Goal: Contribute content: Contribute content

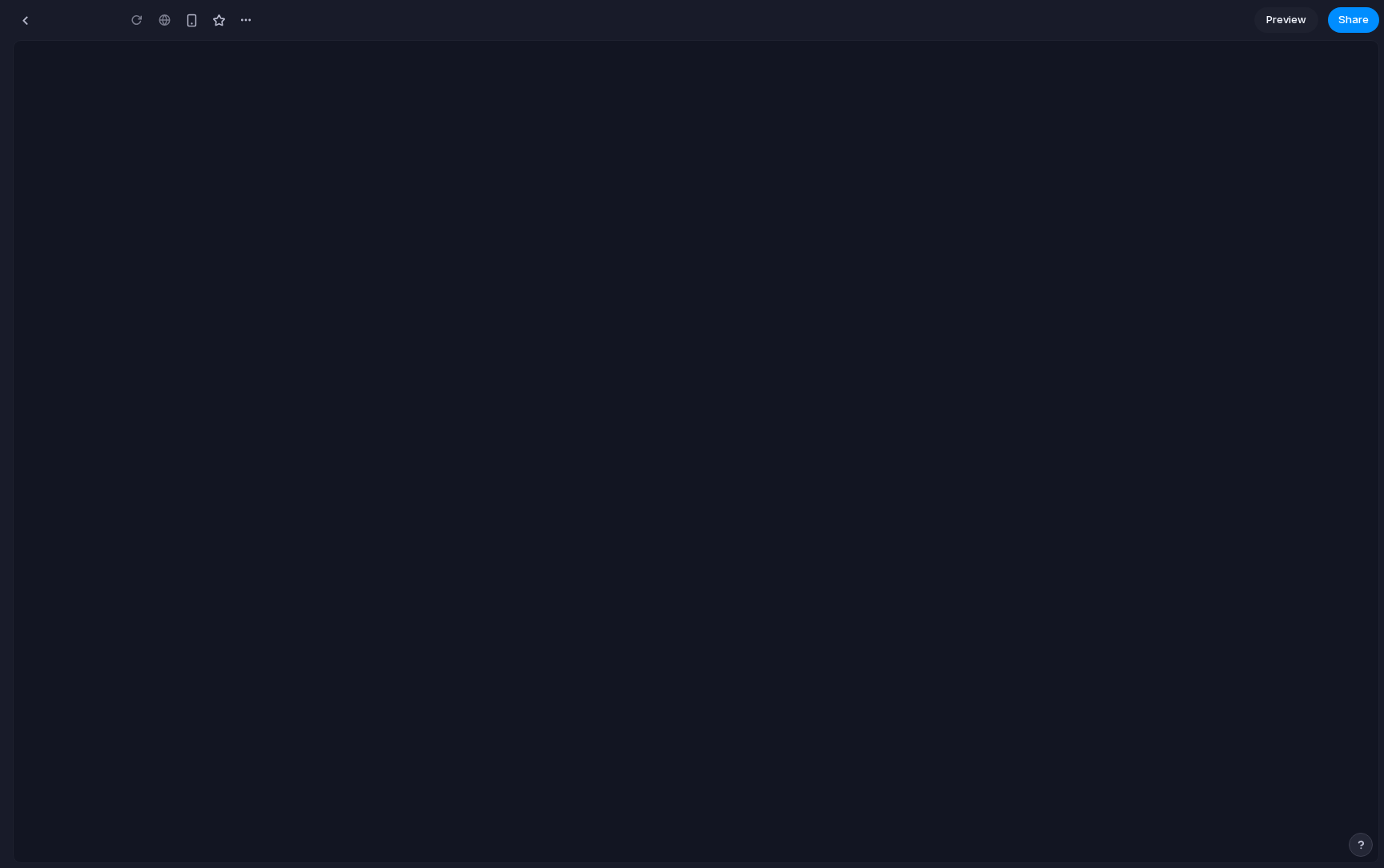
type input "**********"
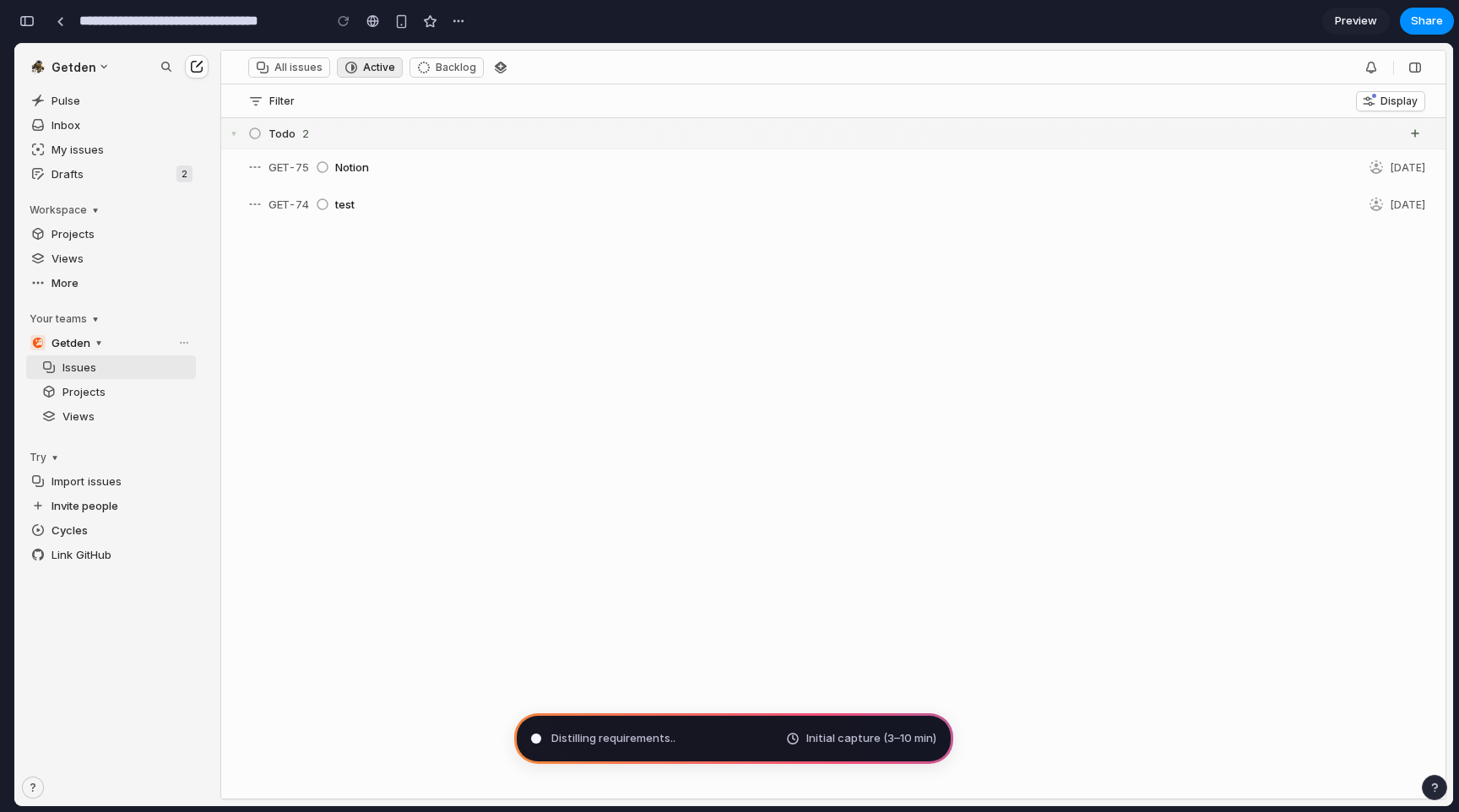
click at [835, 409] on div "Todo 2 GET-75 Notion Aug 25 GET-74 test Aug 19" at bounding box center [833, 424] width 1225 height 613
type input "**********"
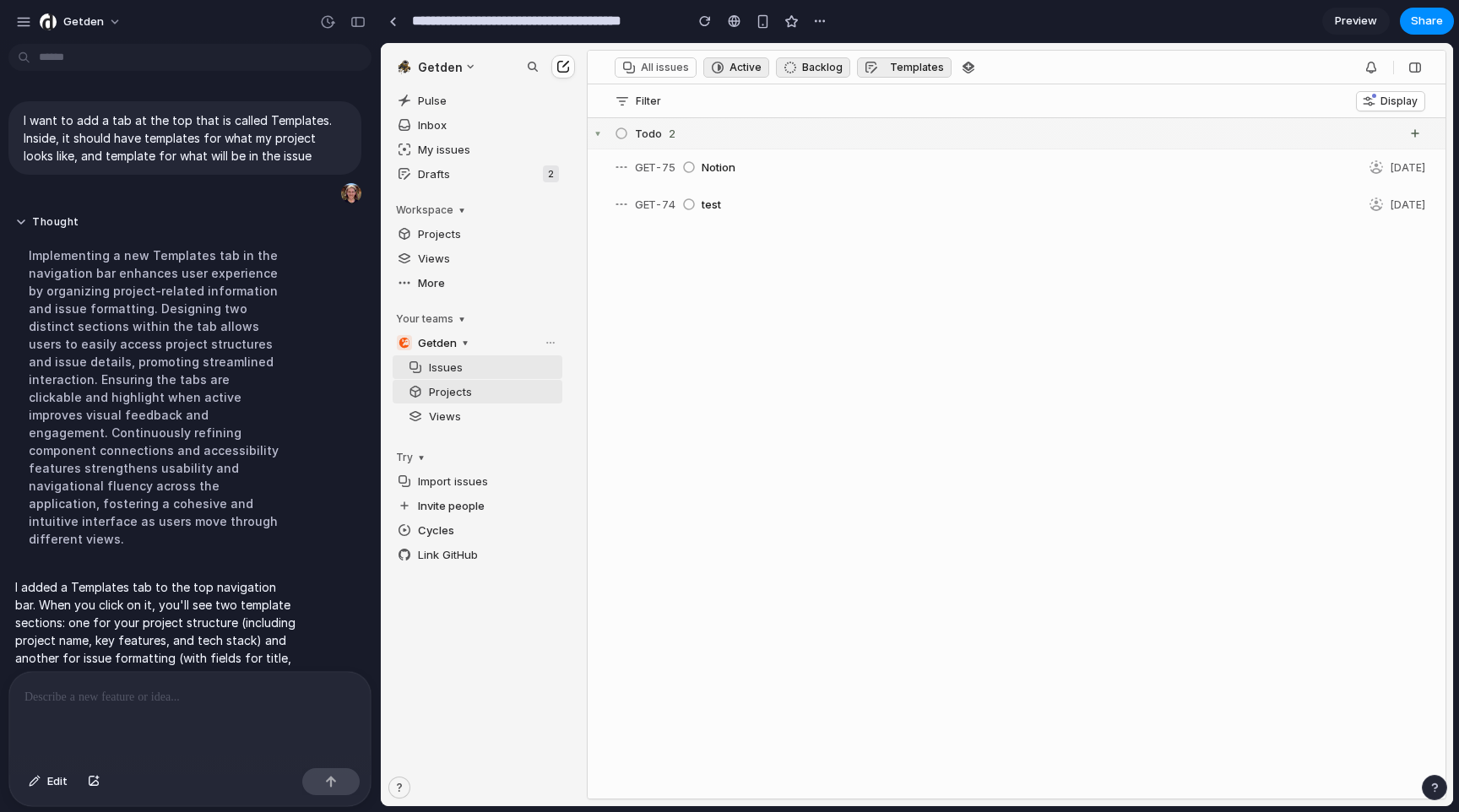
scroll to position [31, 0]
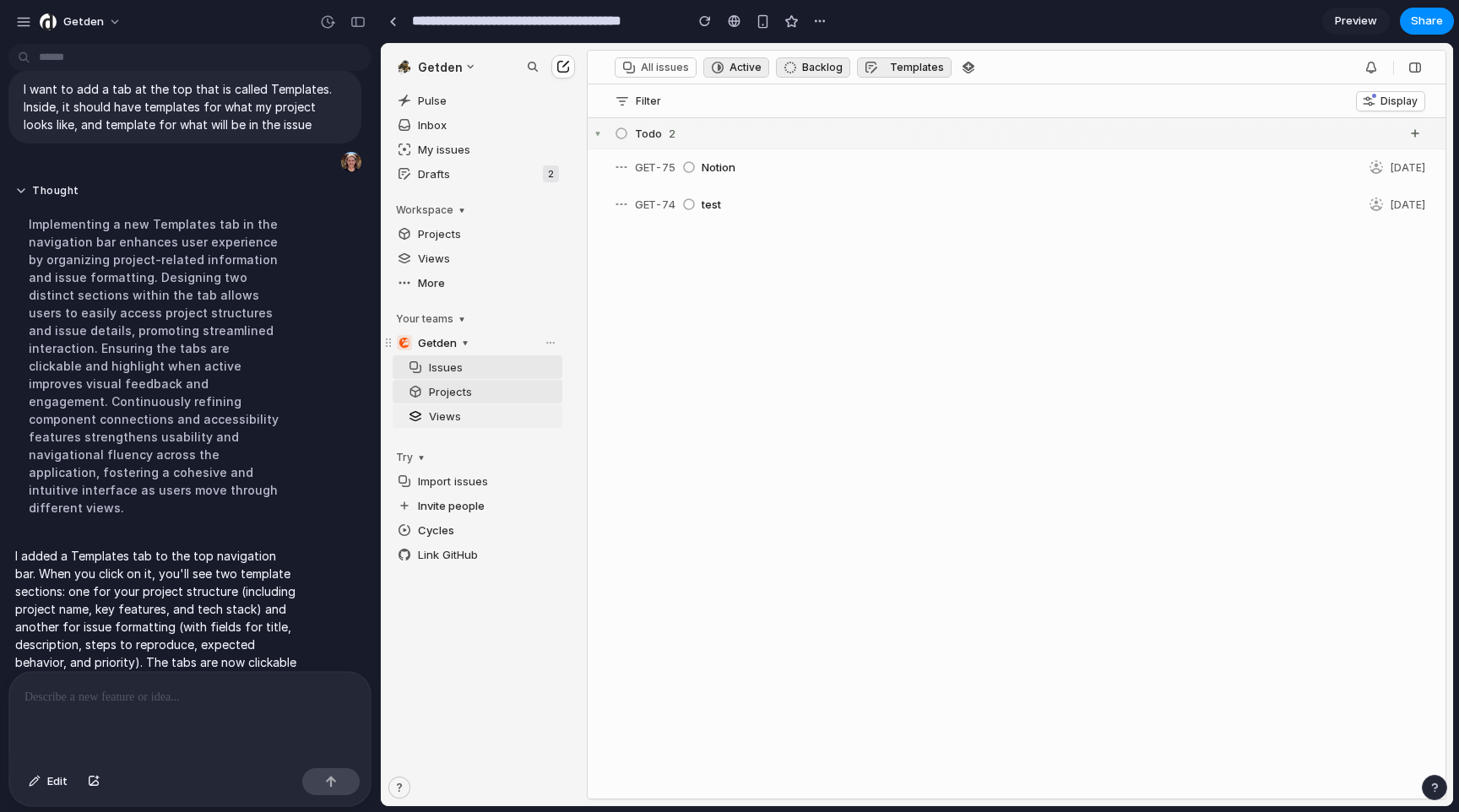
click at [445, 415] on span "Views" at bounding box center [483, 416] width 159 height 24
click at [890, 71] on div "Templates" at bounding box center [916, 66] width 54 height 12
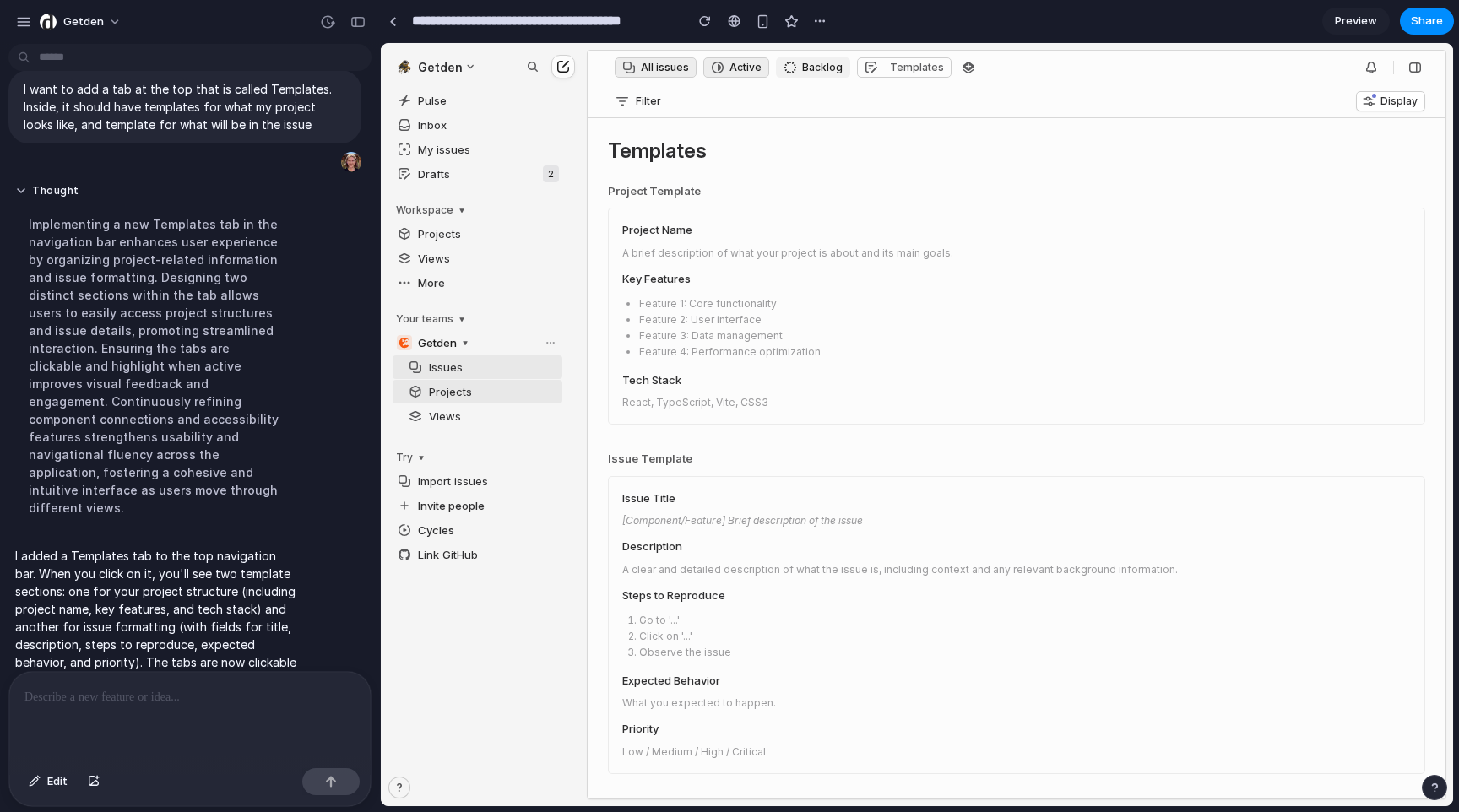
click at [822, 65] on div "Backlog" at bounding box center [822, 66] width 41 height 12
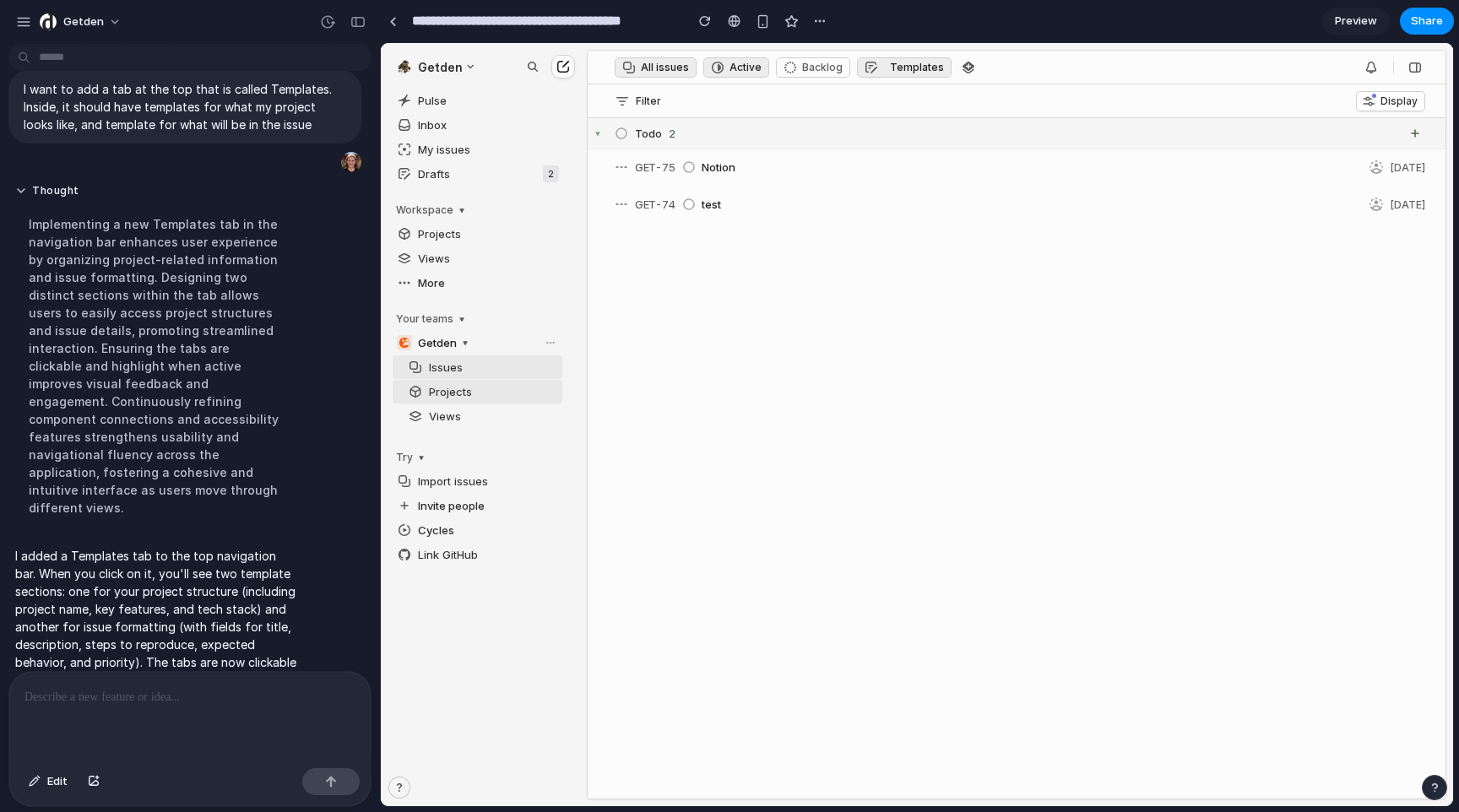
click at [921, 77] on header "All issues Active Backlog Templates" at bounding box center [1016, 68] width 858 height 34
click at [907, 69] on div "Templates" at bounding box center [916, 66] width 54 height 12
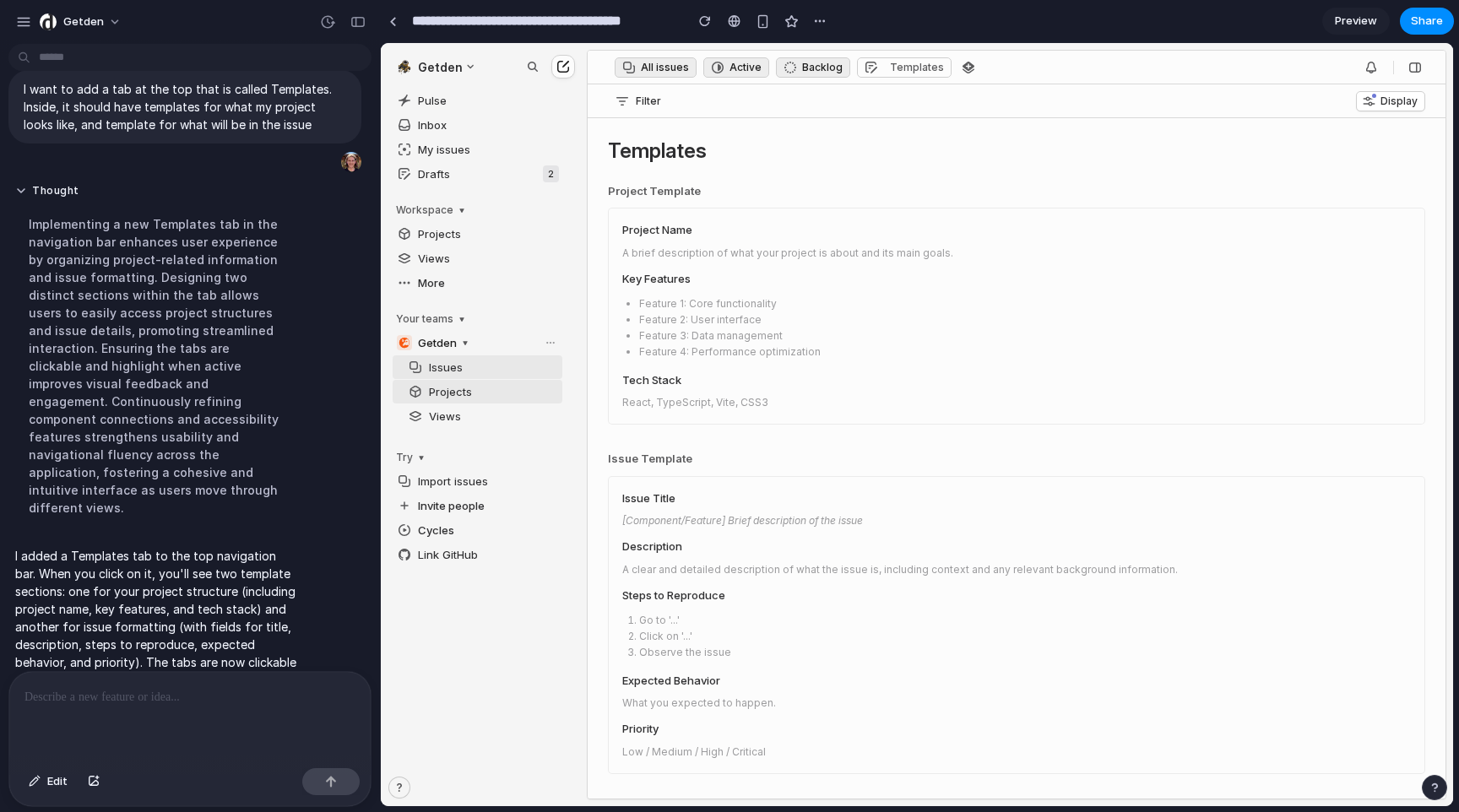
click at [233, 693] on div at bounding box center [190, 717] width 361 height 90
click at [963, 99] on span "Display" at bounding box center [1398, 100] width 37 height 12
click at [622, 111] on div "Filter Display" at bounding box center [1016, 101] width 858 height 34
click at [629, 103] on div "Filter" at bounding box center [638, 101] width 45 height 13
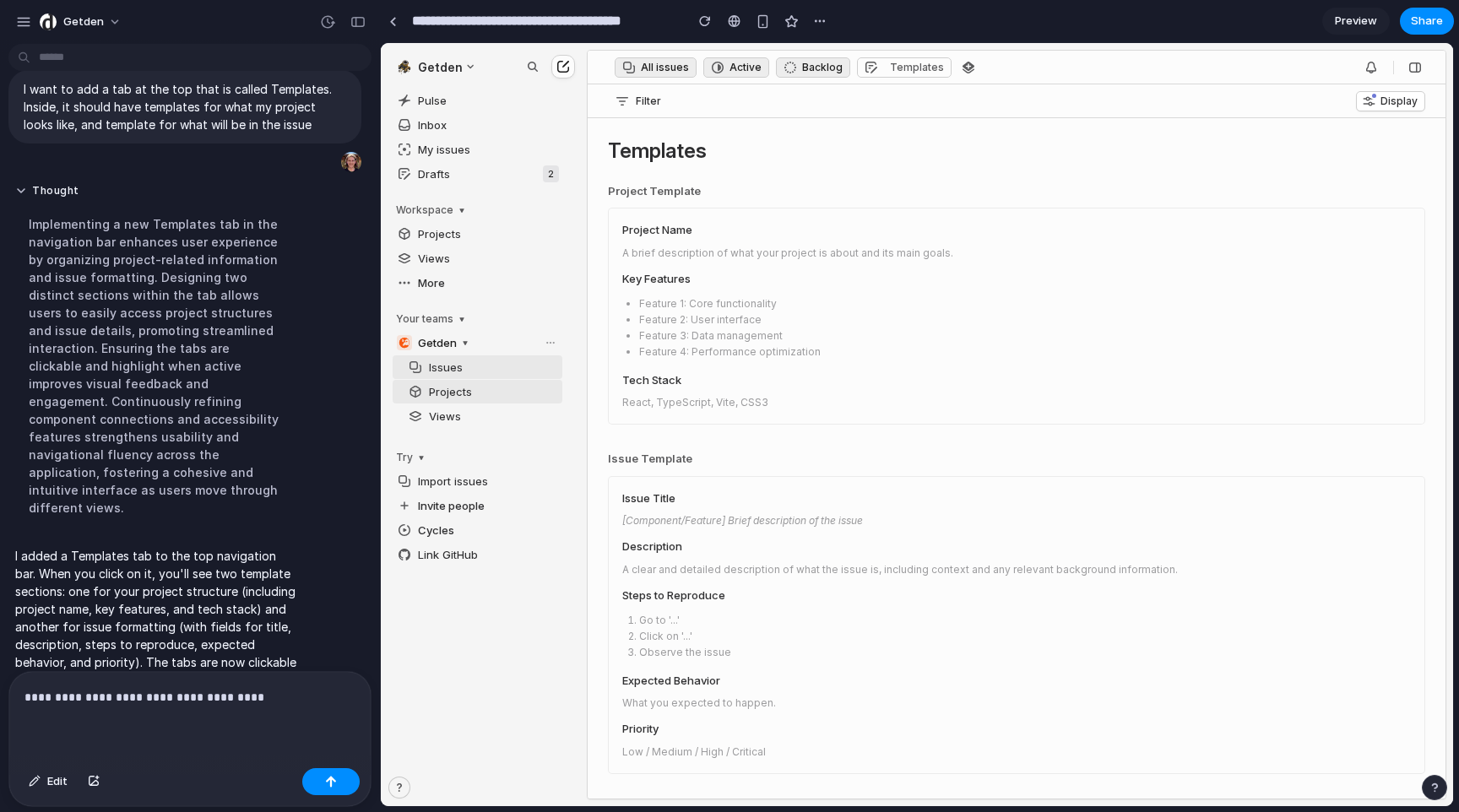
click at [264, 693] on p "**********" at bounding box center [190, 697] width 331 height 20
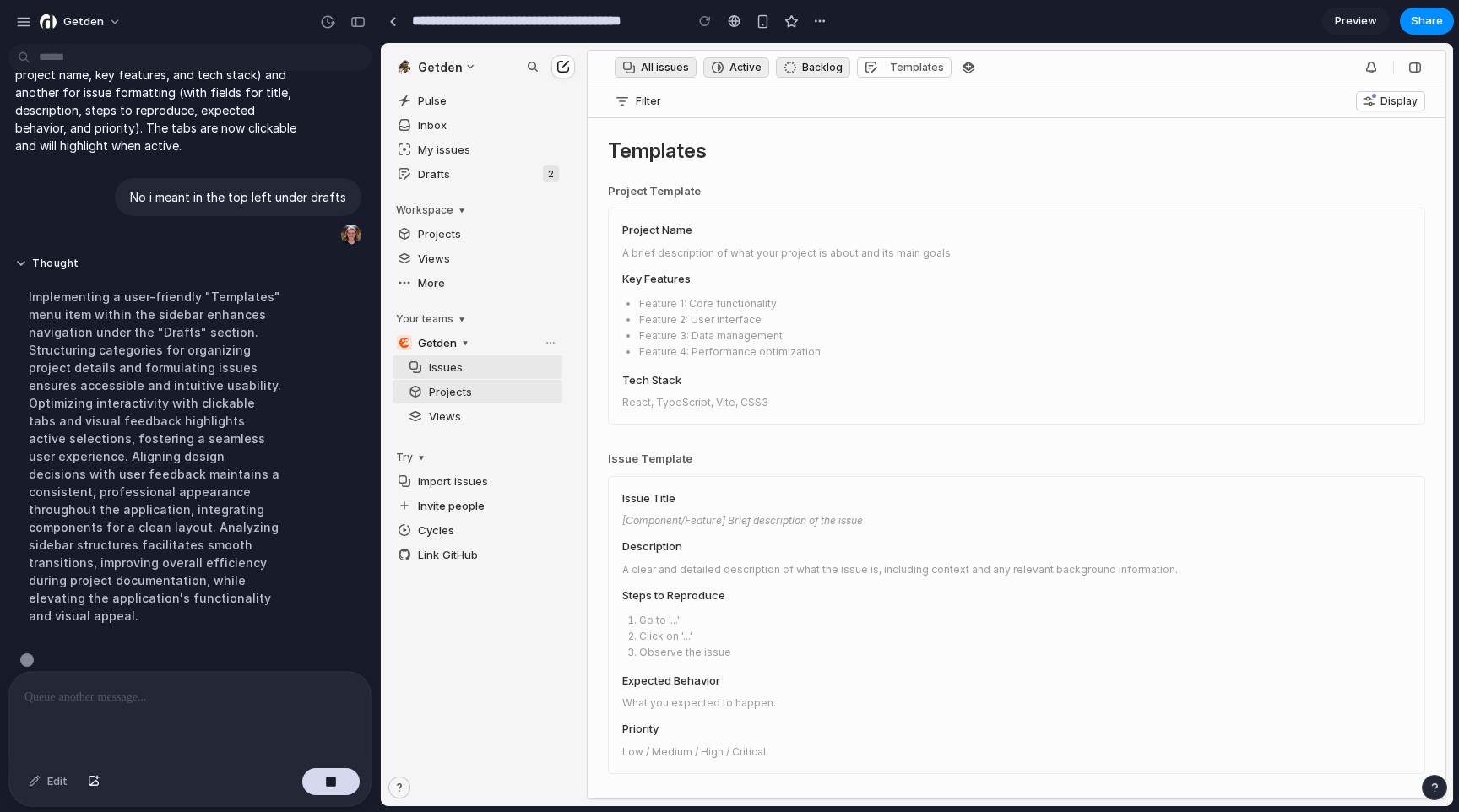
scroll to position [238, 0]
click at [627, 64] on icon at bounding box center [629, 67] width 13 height 13
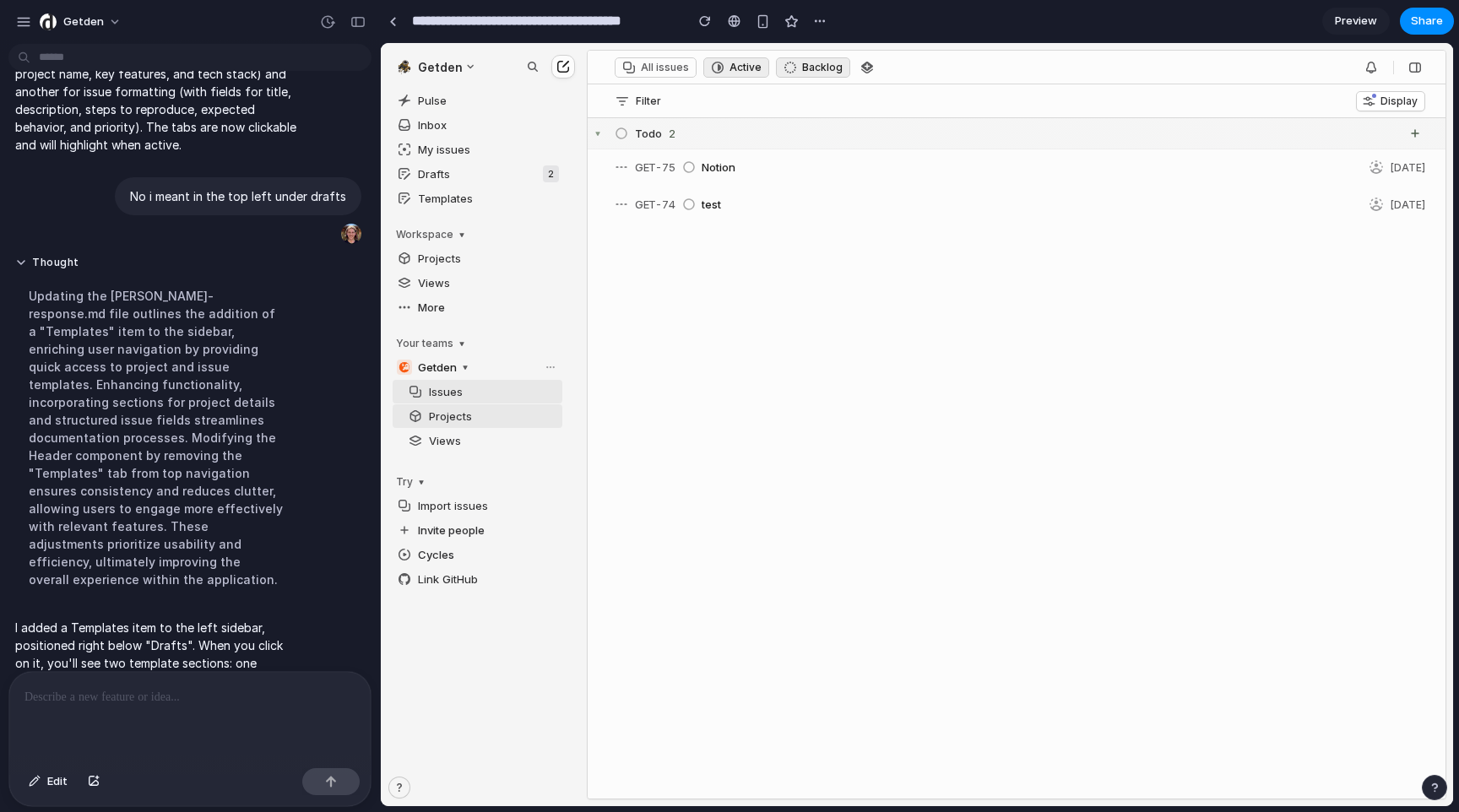
scroll to position [362, 0]
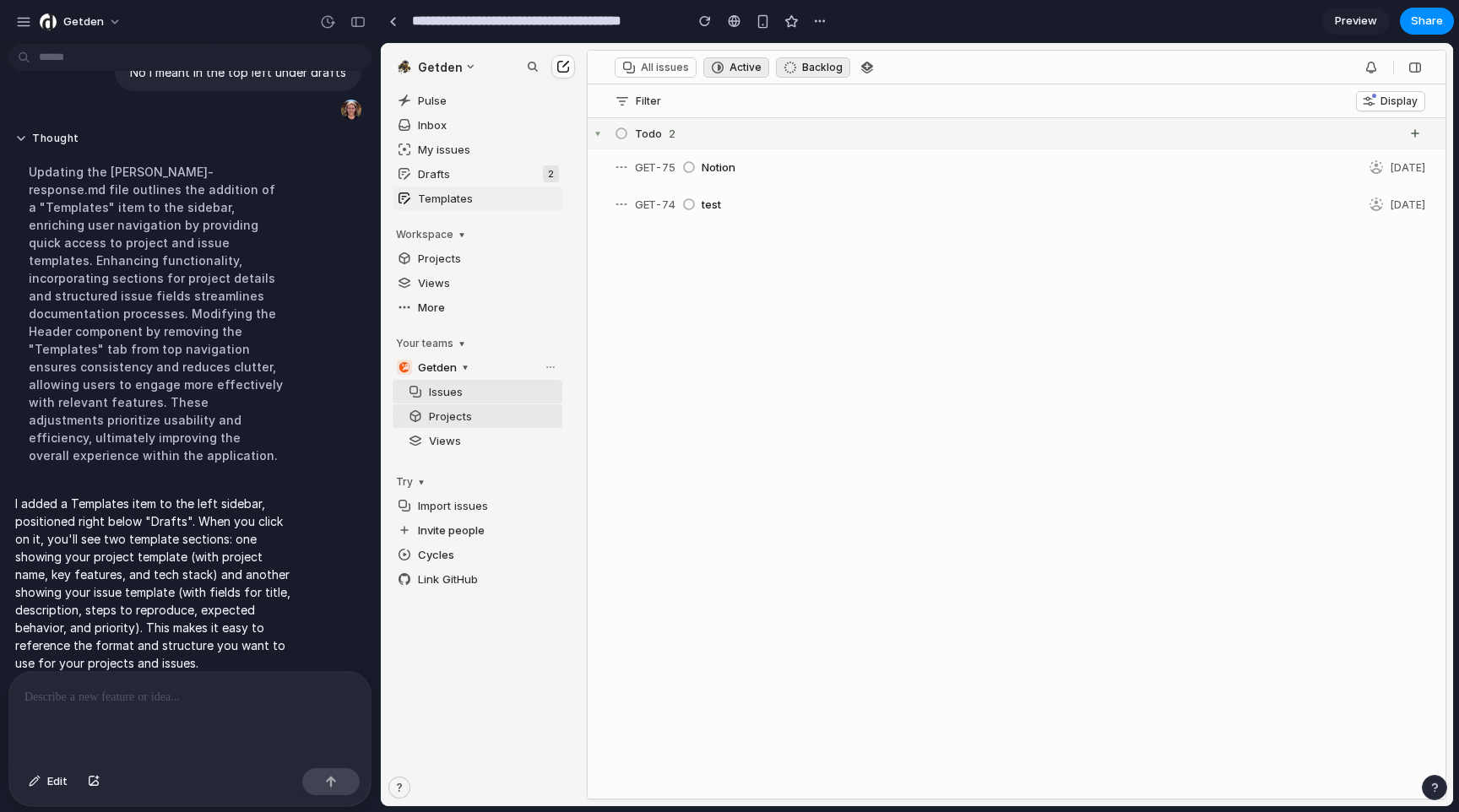
click at [422, 203] on span "Templates" at bounding box center [477, 198] width 169 height 24
click at [452, 198] on span "Templates" at bounding box center [477, 198] width 169 height 24
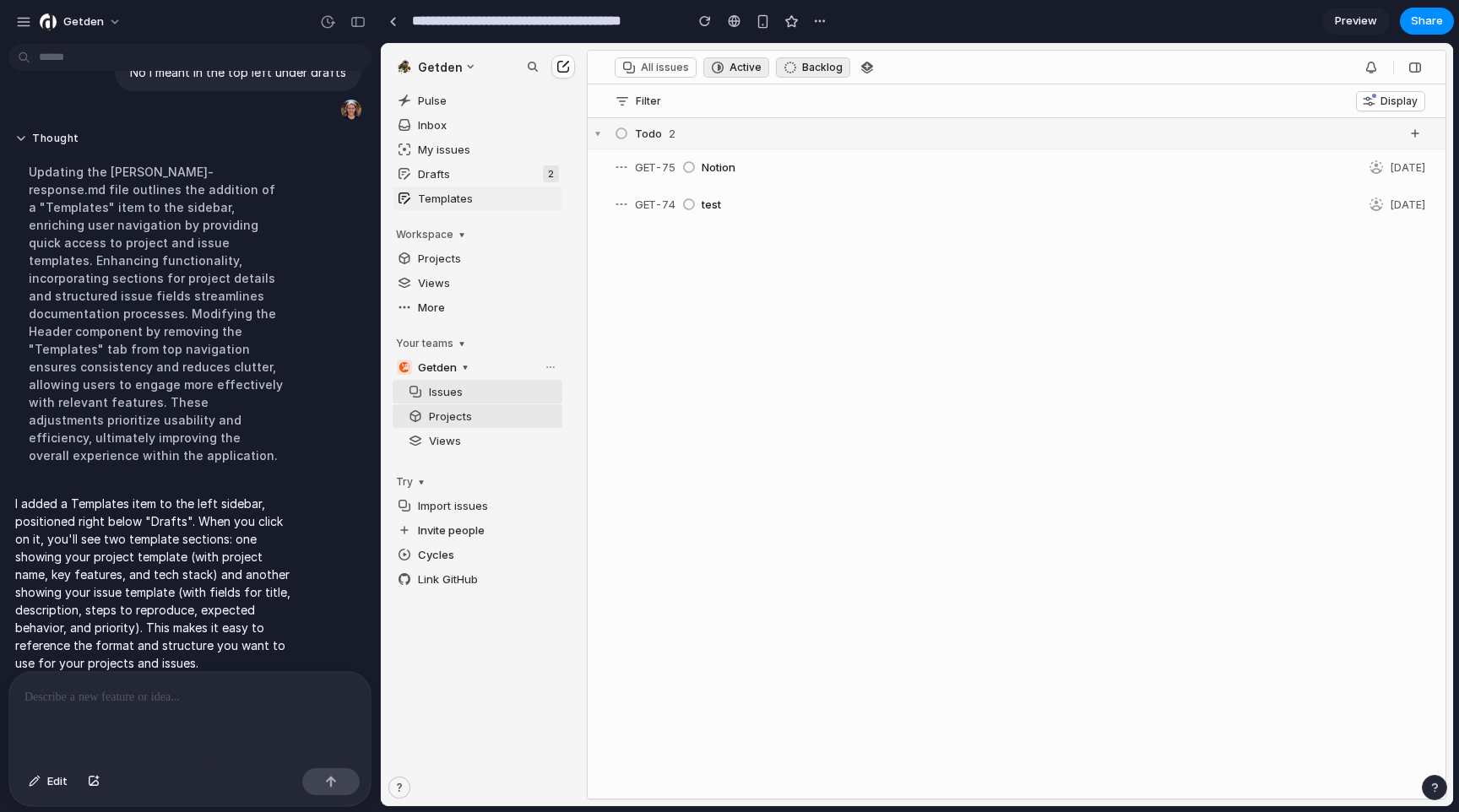
click at [452, 198] on span "Templates" at bounding box center [477, 198] width 169 height 24
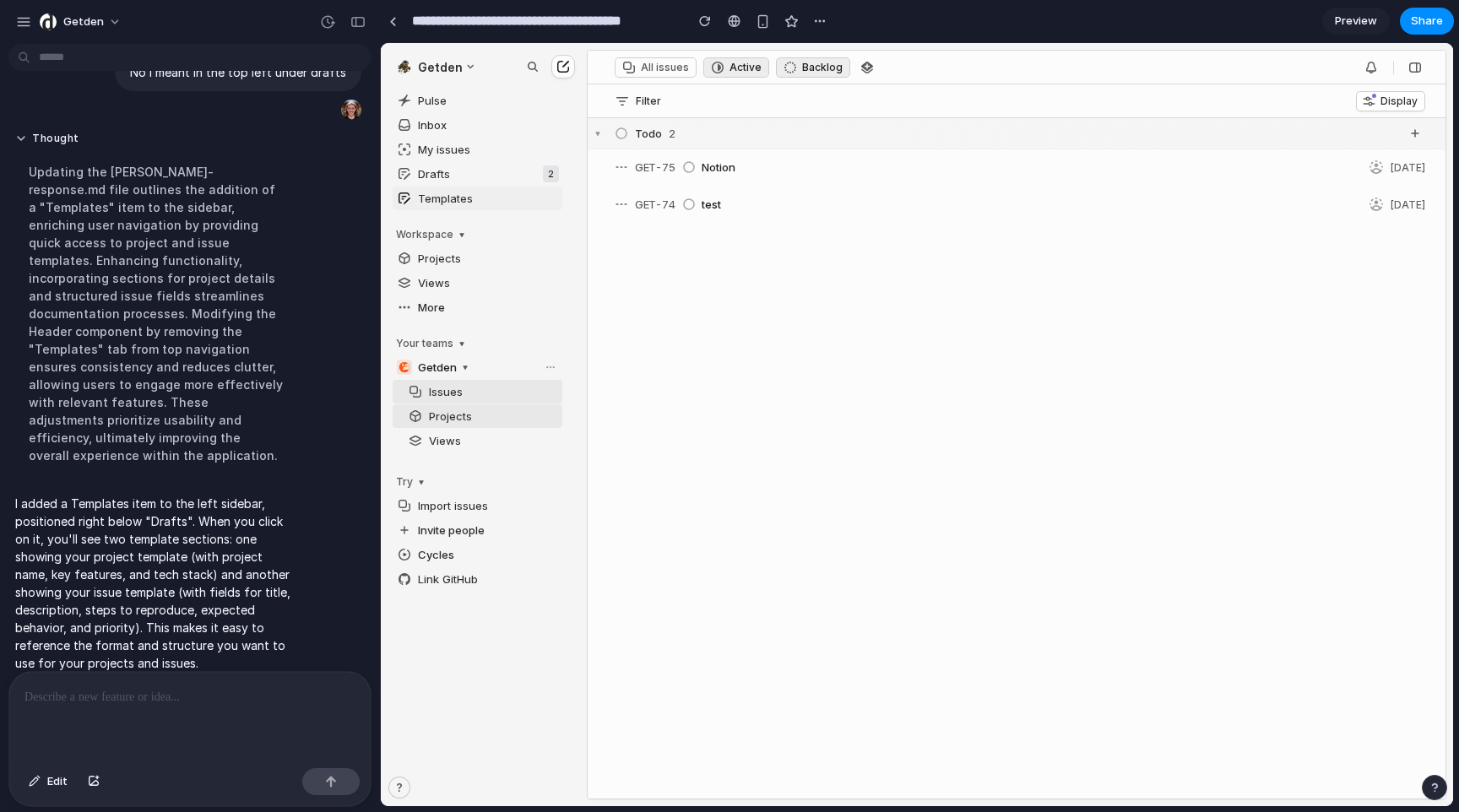
click at [452, 198] on span "Templates" at bounding box center [477, 198] width 169 height 24
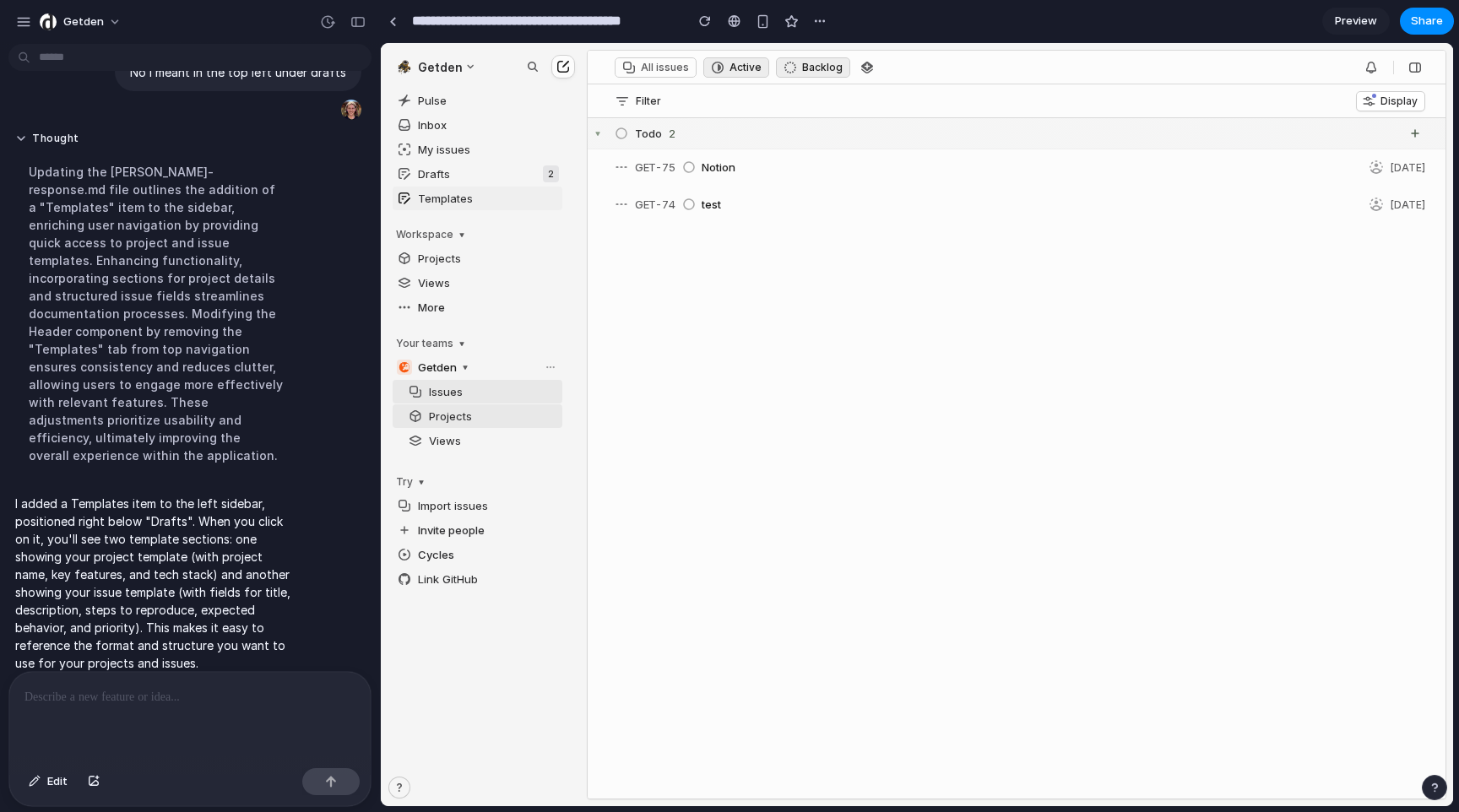
click at [452, 198] on span "Templates" at bounding box center [477, 198] width 169 height 24
click at [124, 693] on div at bounding box center [190, 717] width 361 height 90
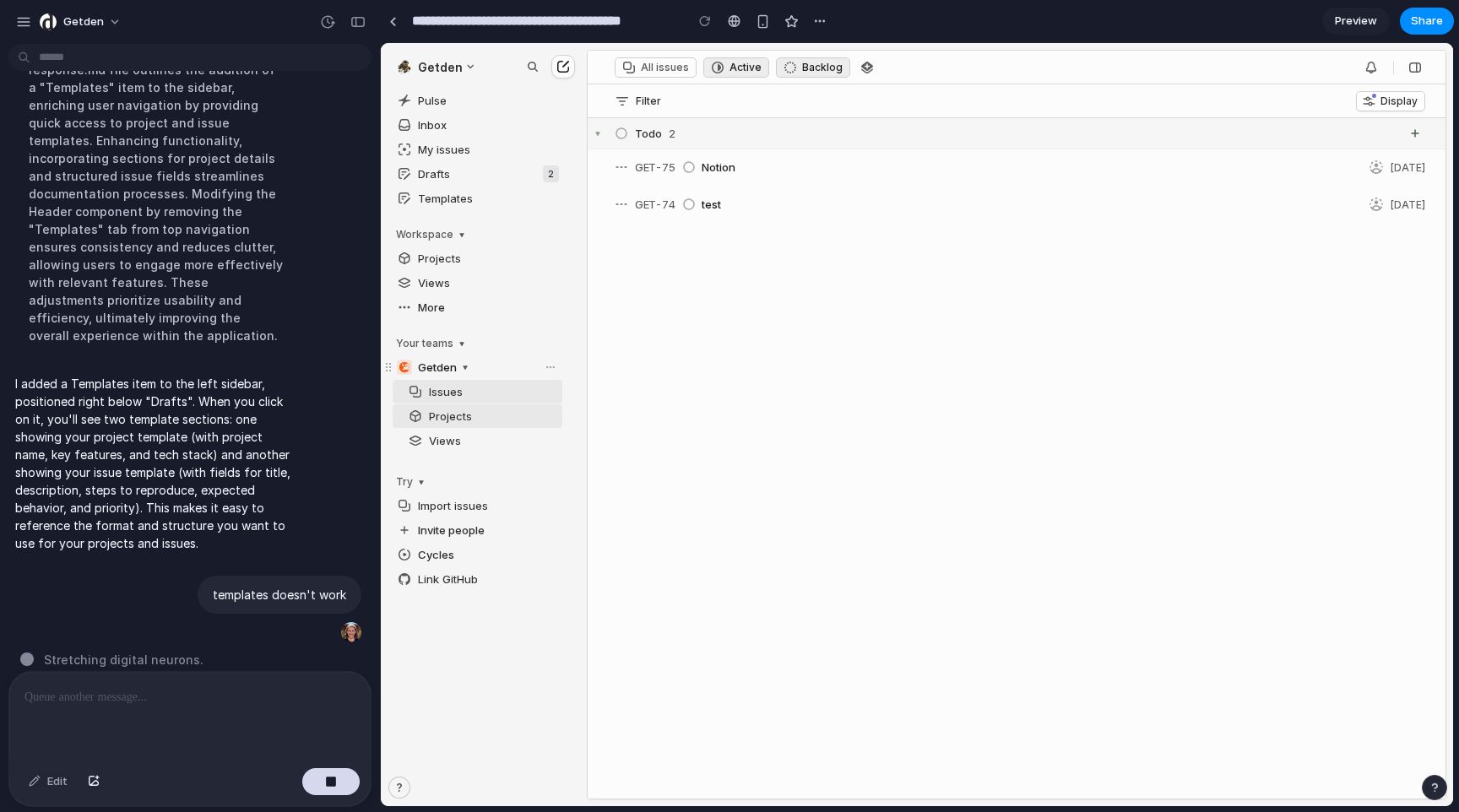
click at [459, 370] on icon at bounding box center [465, 367] width 13 height 13
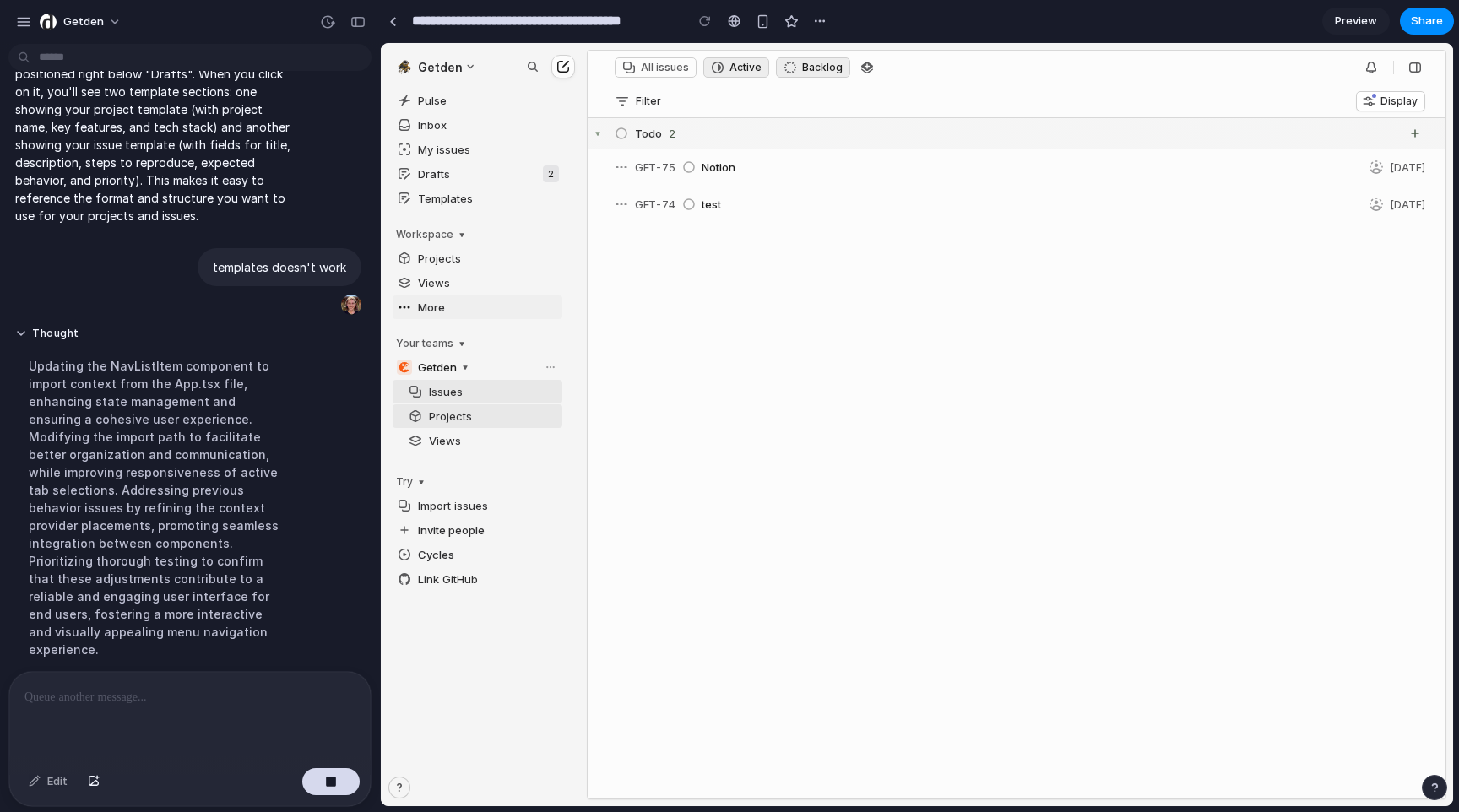
scroll to position [516, 0]
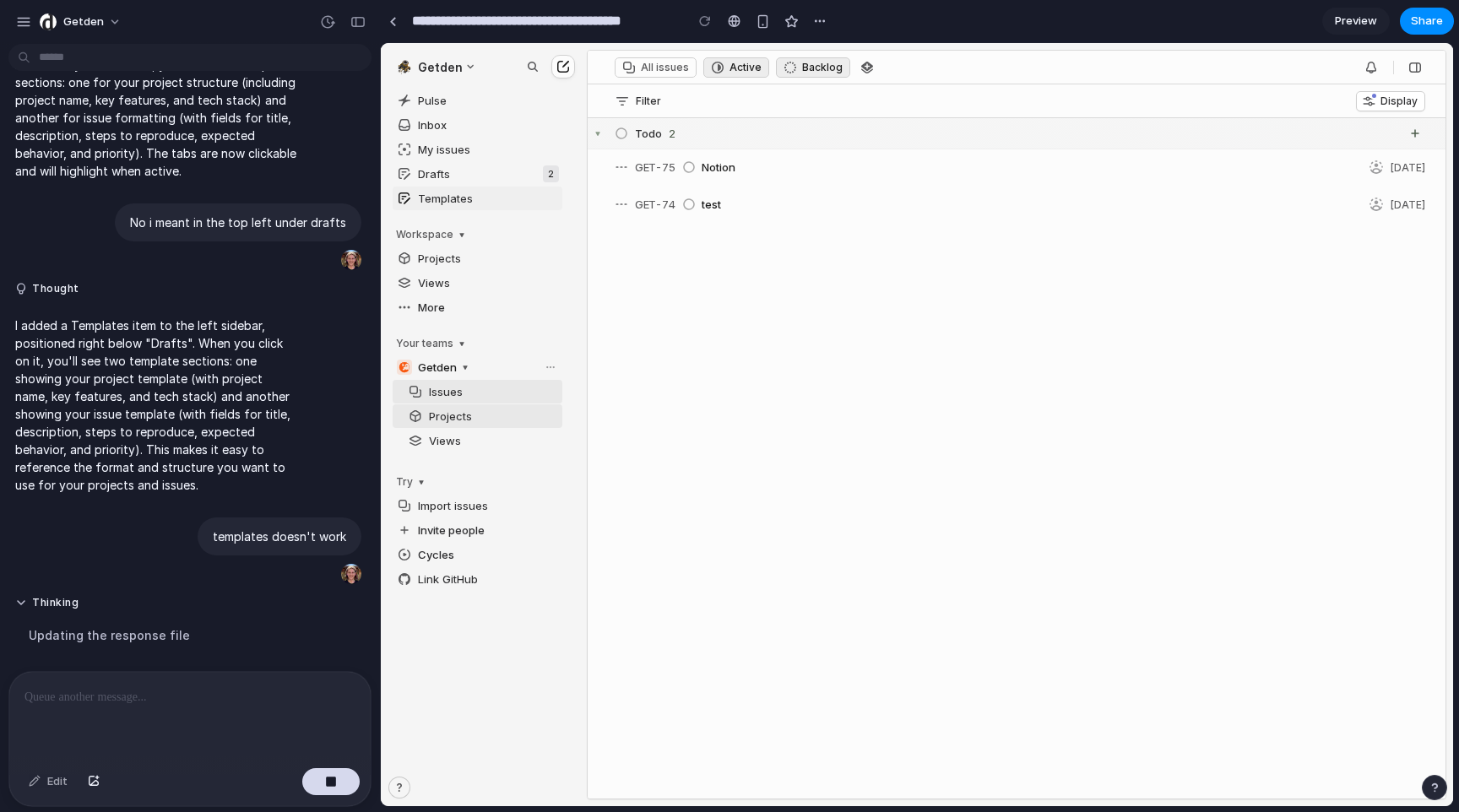
click at [482, 204] on span "Templates" at bounding box center [477, 198] width 169 height 24
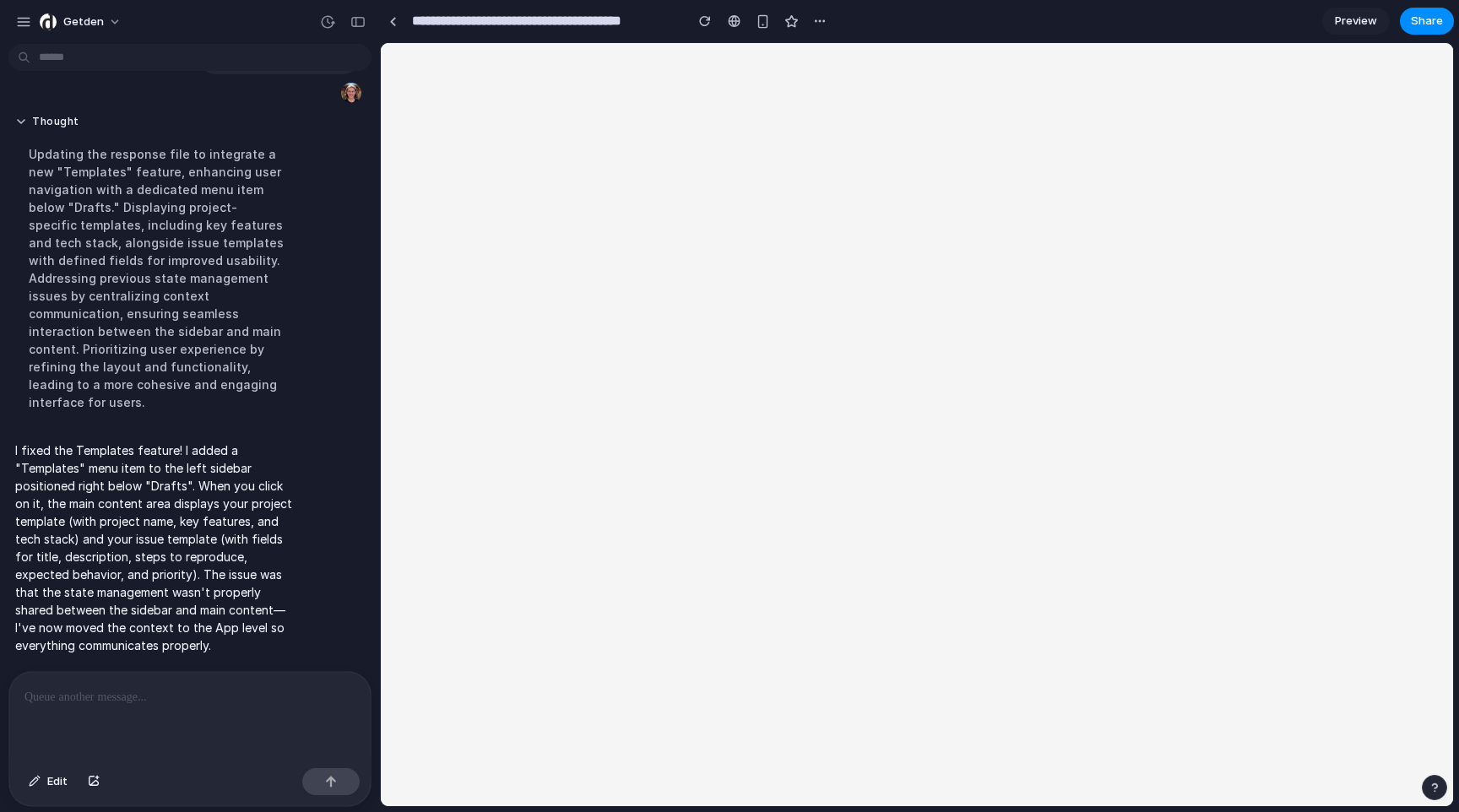
scroll to position [0, 0]
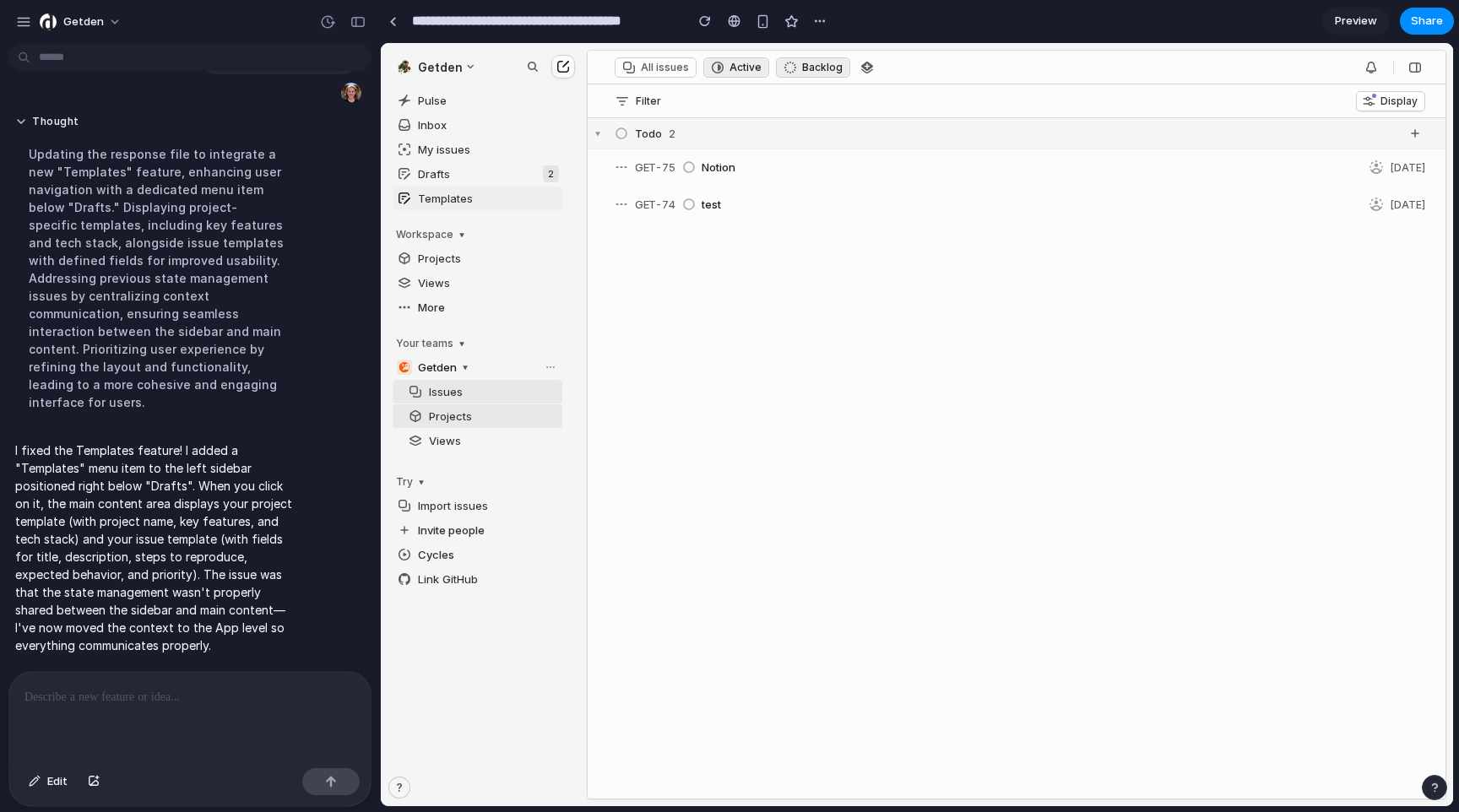
click at [451, 192] on span "Templates" at bounding box center [477, 198] width 169 height 24
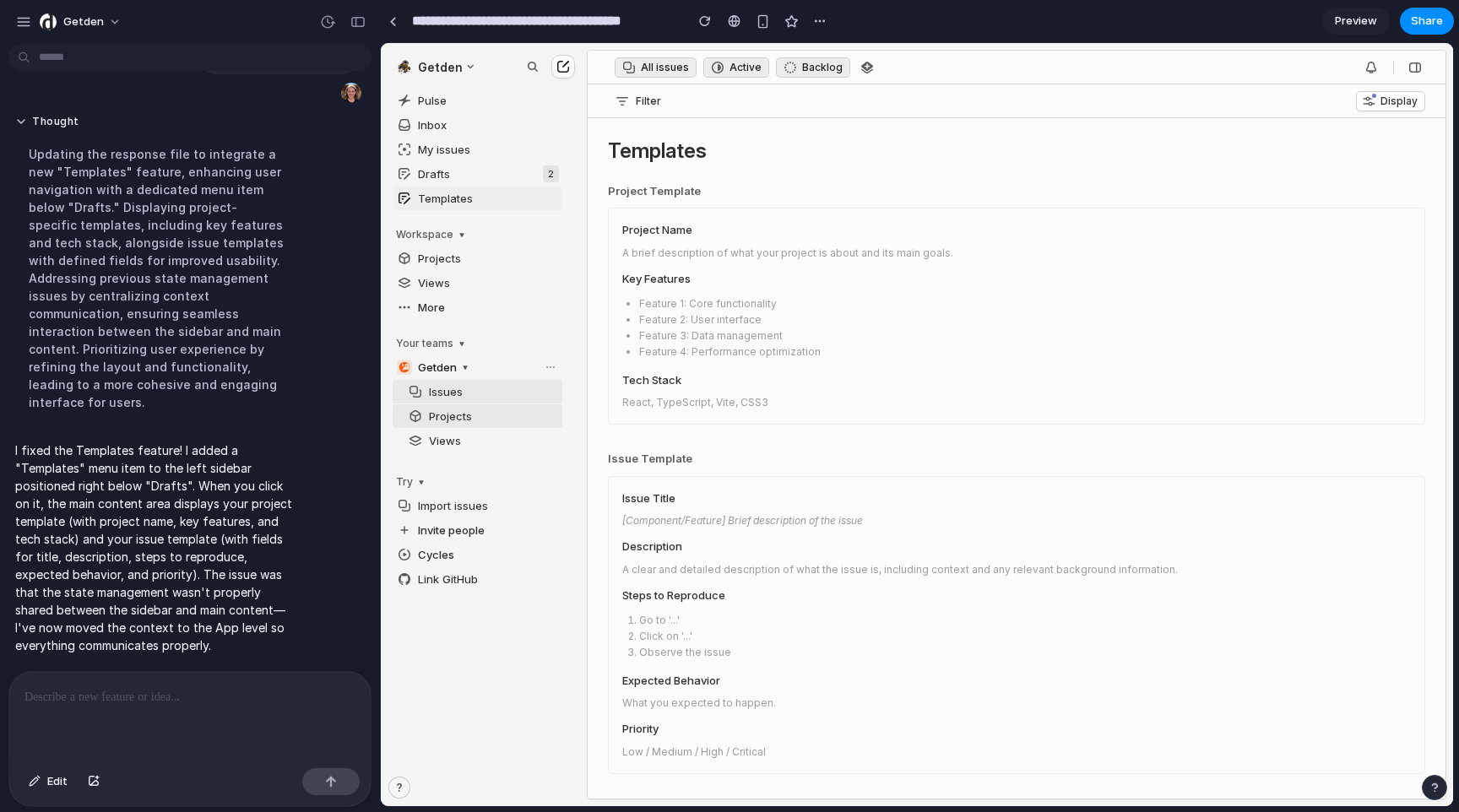
click at [445, 190] on span "Templates" at bounding box center [477, 198] width 169 height 24
click at [698, 255] on div "A brief description of what your project is about and its main goals." at bounding box center [1016, 253] width 789 height 15
click at [432, 279] on span "Views" at bounding box center [477, 283] width 169 height 24
click at [439, 246] on div "Projects Views More" at bounding box center [477, 286] width 169 height 81
click at [428, 396] on span "Issues" at bounding box center [483, 391] width 159 height 24
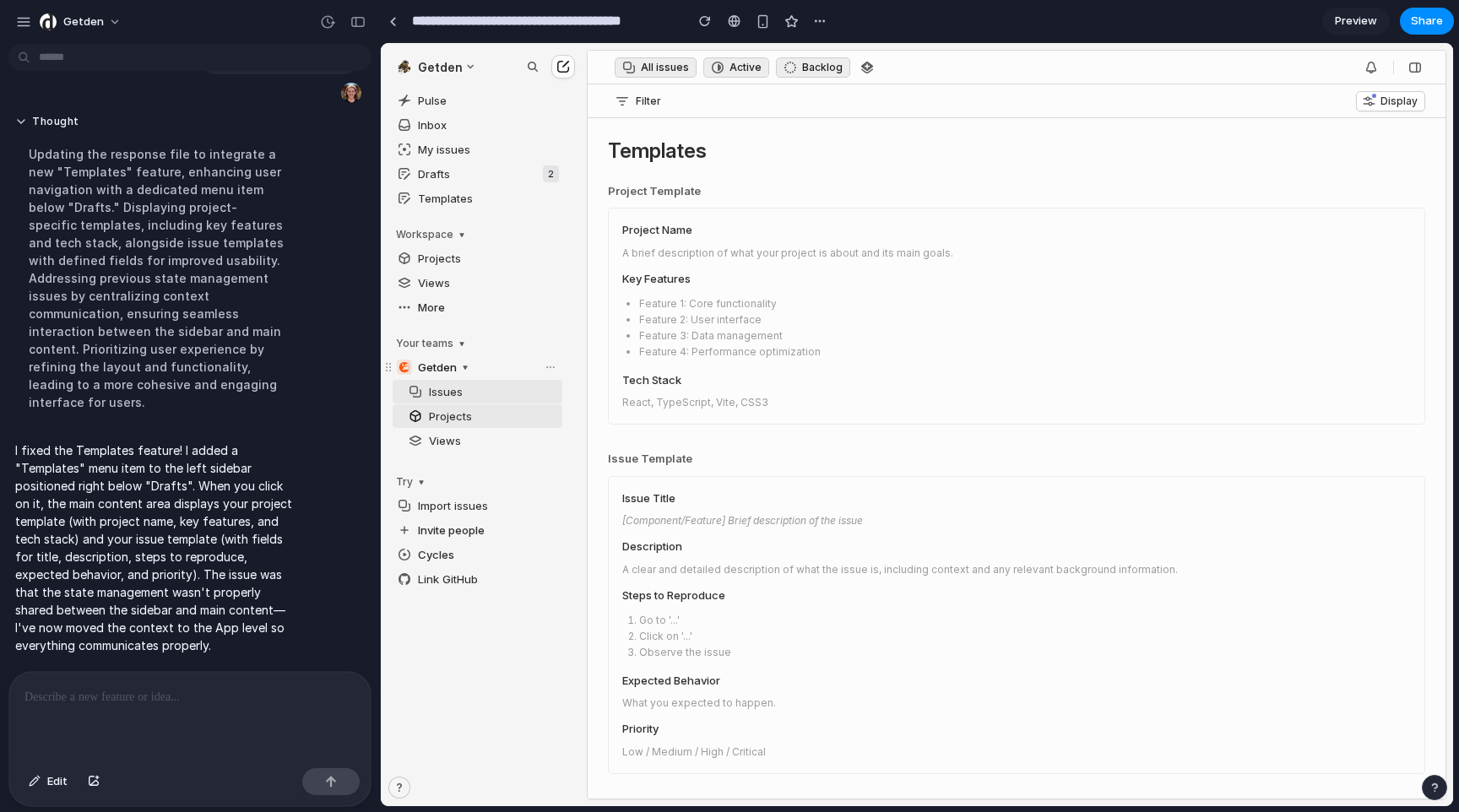
click at [429, 411] on span "Projects" at bounding box center [483, 416] width 159 height 24
click at [426, 458] on div "Getden Issues Projects Views" at bounding box center [477, 409] width 169 height 111
click at [426, 538] on span "Invite people" at bounding box center [477, 529] width 169 height 24
click at [429, 512] on span "Import issues" at bounding box center [477, 505] width 169 height 24
click at [417, 563] on span "Cycles" at bounding box center [477, 554] width 169 height 24
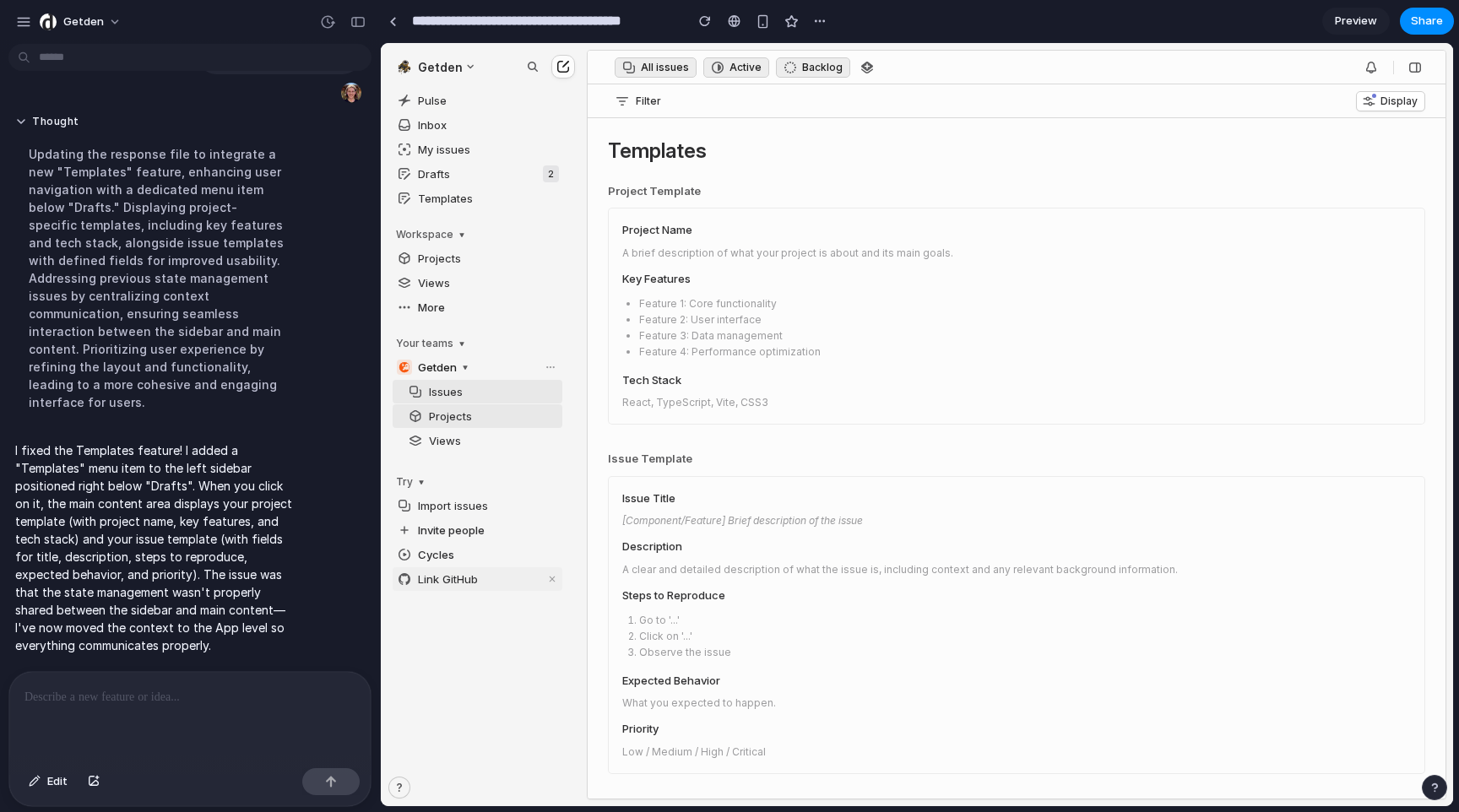
click at [417, 571] on span "Link GitHub" at bounding box center [477, 579] width 169 height 24
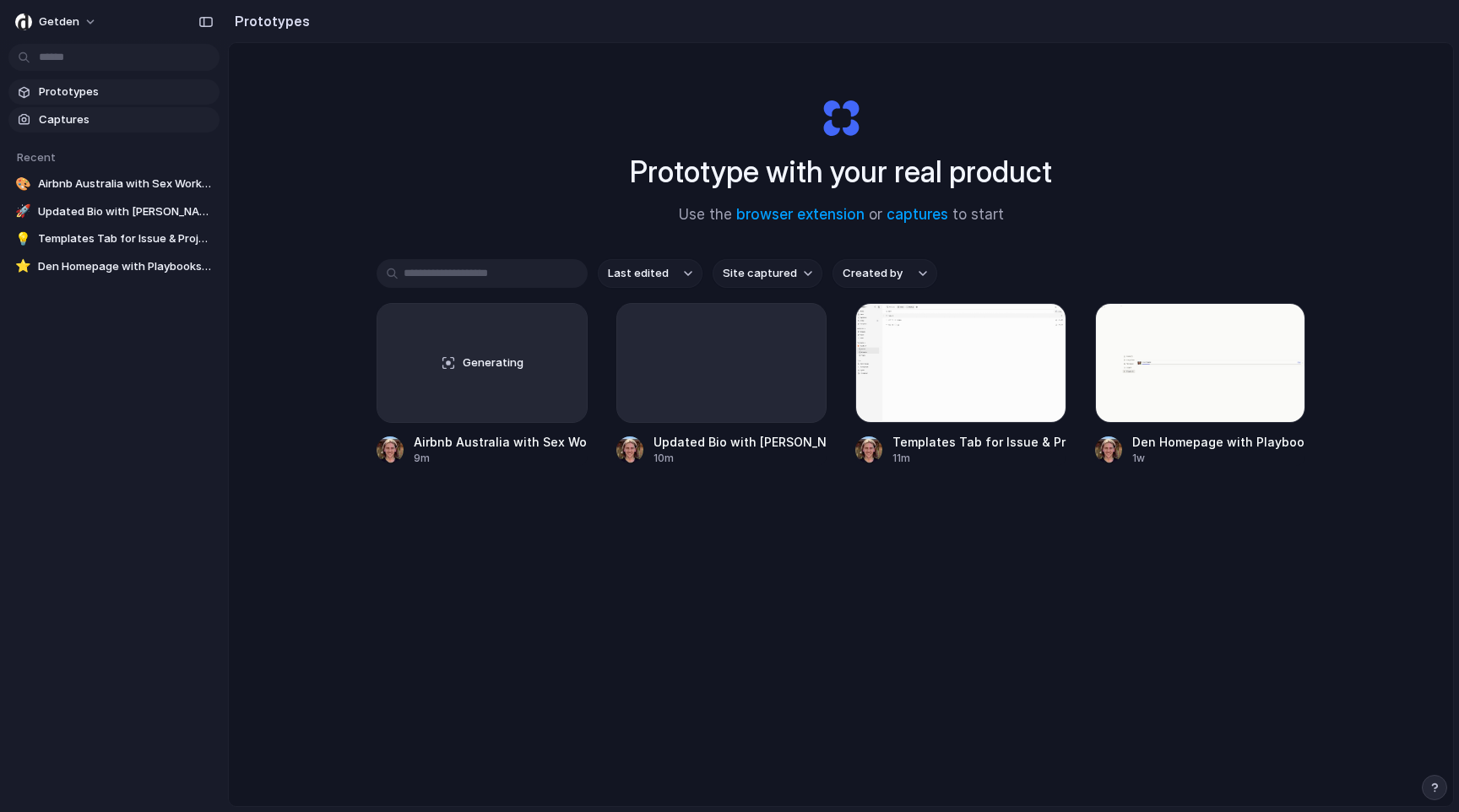
click at [48, 113] on span "Captures" at bounding box center [126, 120] width 174 height 17
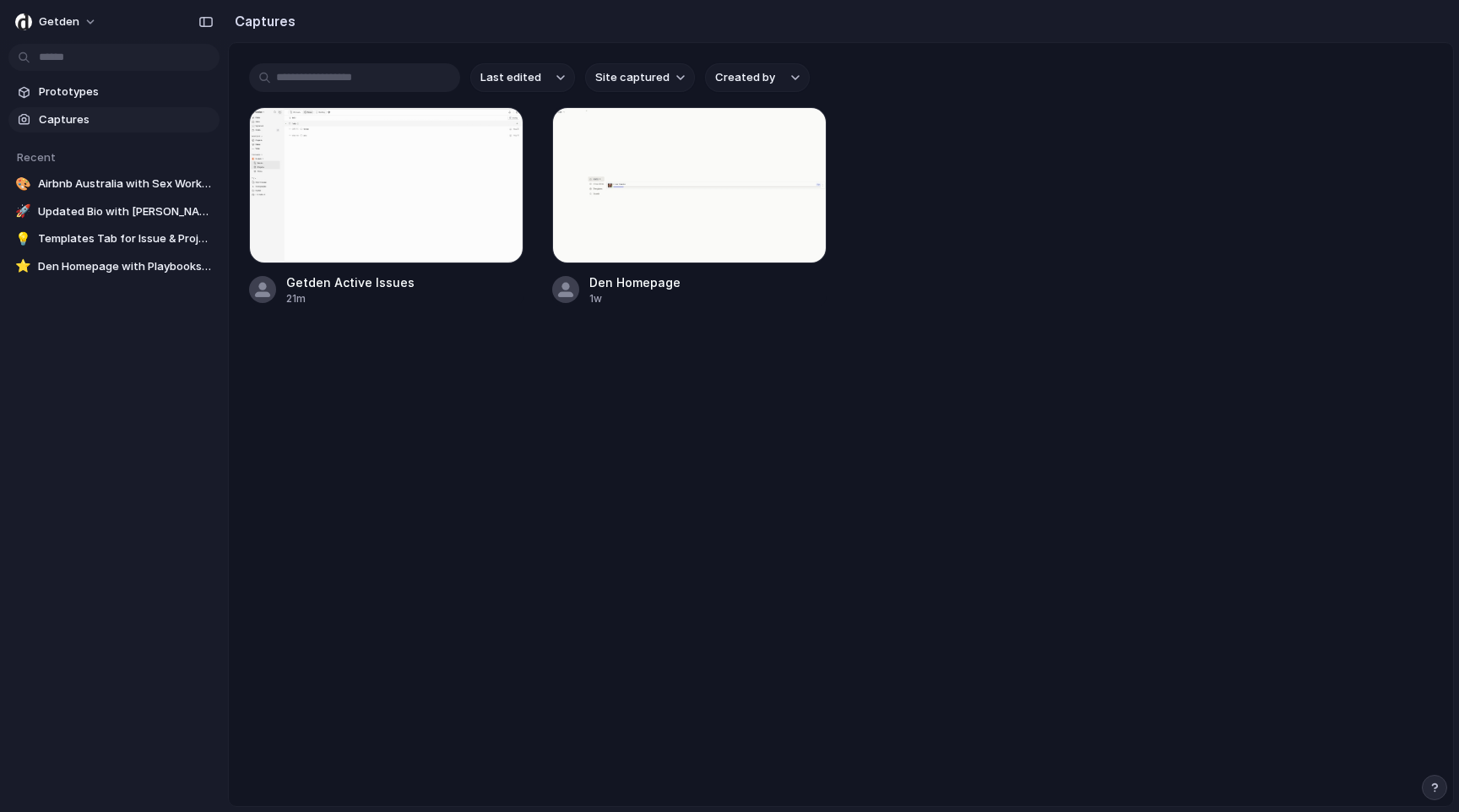
click at [535, 76] on span "Last edited" at bounding box center [511, 78] width 61 height 17
click at [656, 78] on div "Last edited Last created Alphabetical" at bounding box center [729, 406] width 1459 height 812
click at [648, 78] on span "Site captured" at bounding box center [632, 78] width 75 height 17
click at [753, 79] on div "All sites getden.io linear.app" at bounding box center [729, 406] width 1459 height 812
click at [753, 79] on span "Created by" at bounding box center [744, 78] width 60 height 17
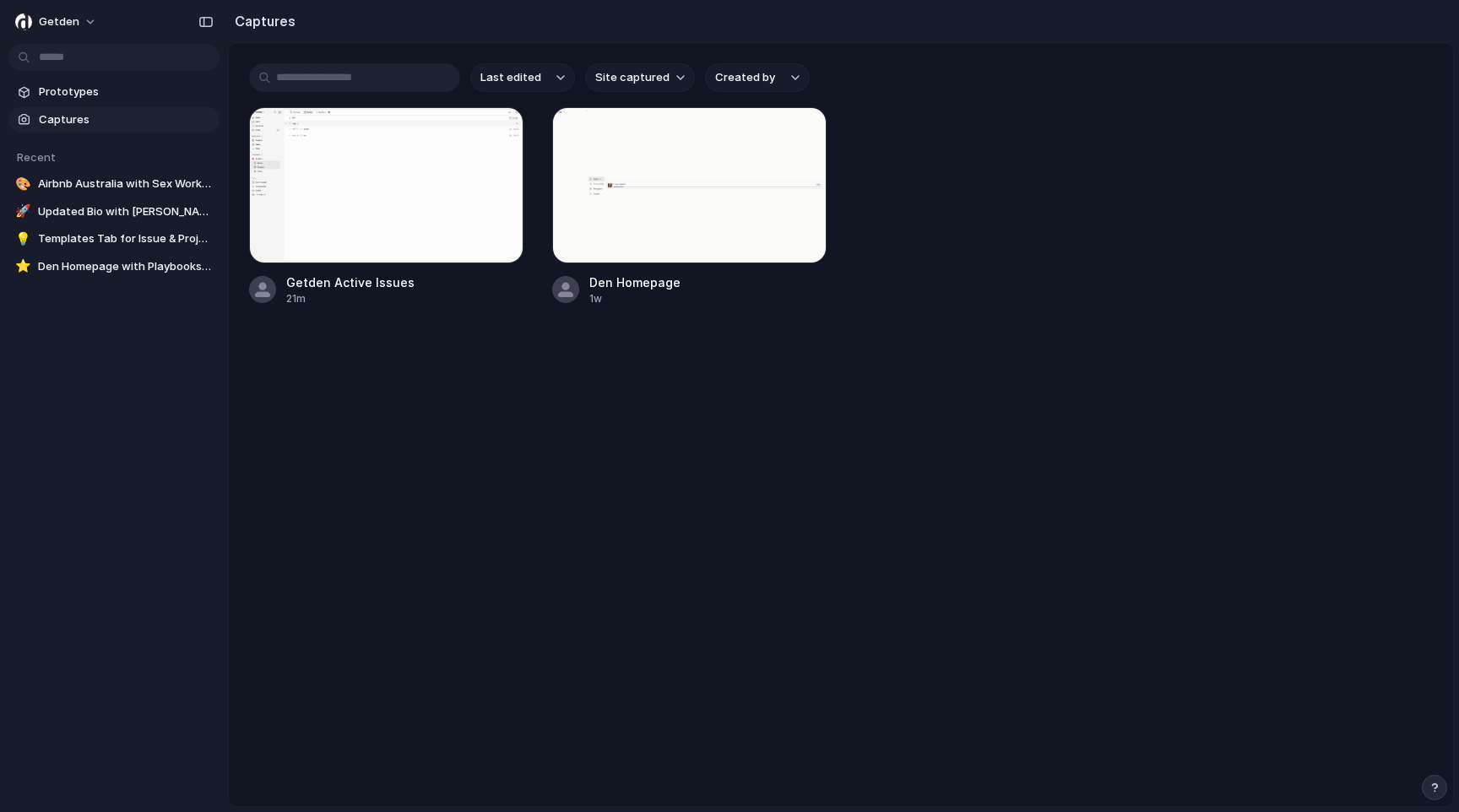
click at [929, 75] on div "All users Linus Talacko" at bounding box center [729, 406] width 1459 height 812
click at [552, 76] on button "Last edited" at bounding box center [522, 78] width 105 height 28
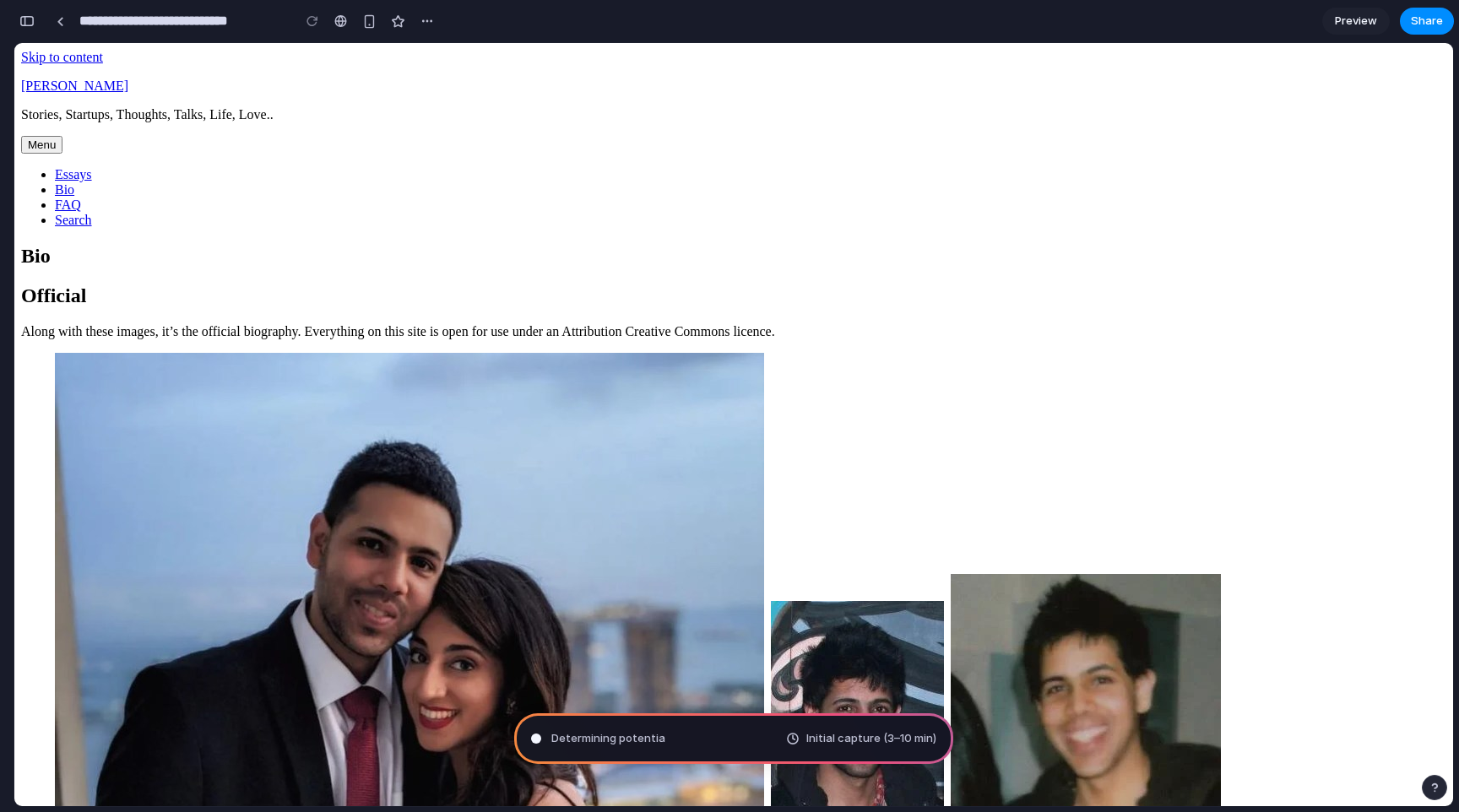
type input "**********"
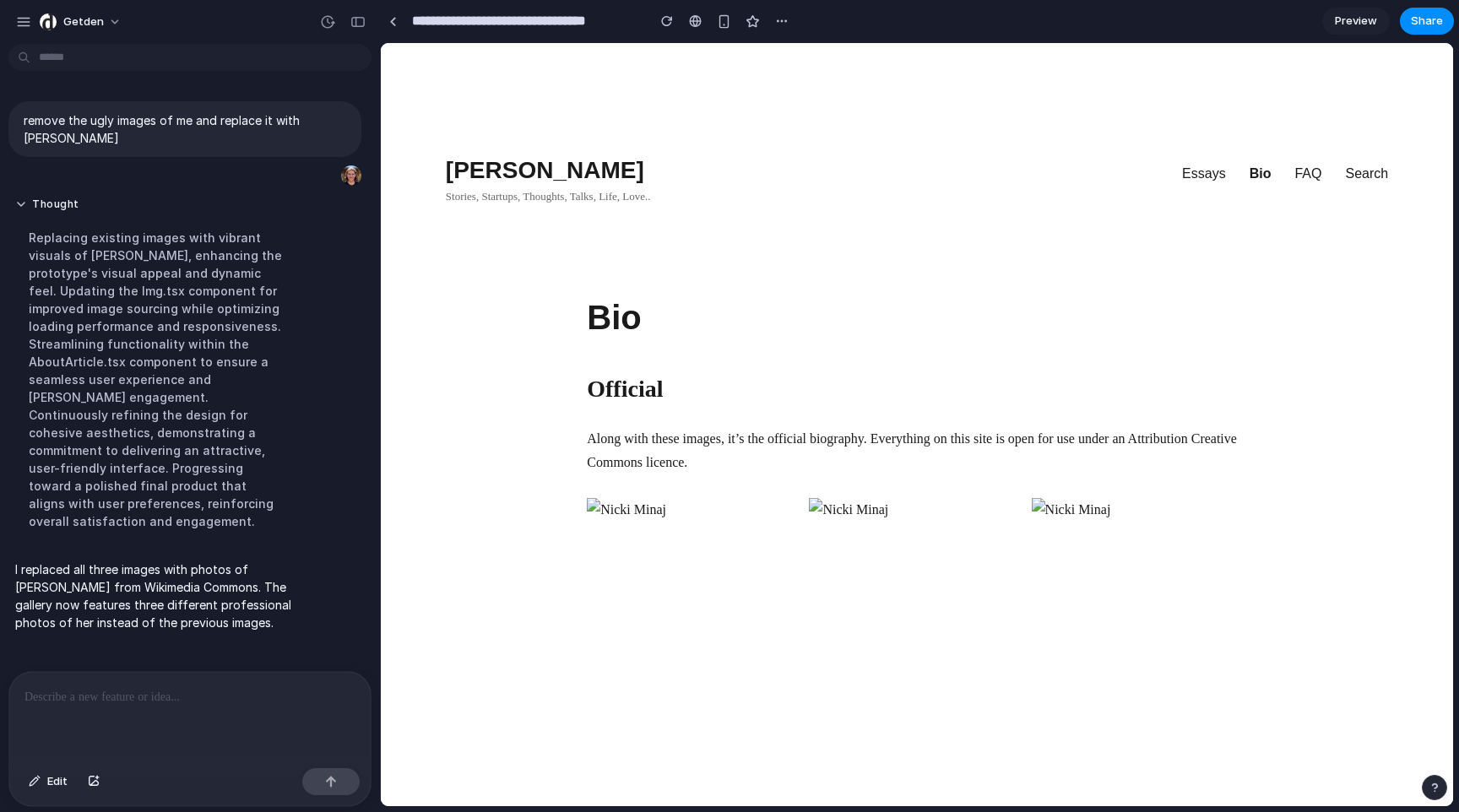
click at [241, 722] on div at bounding box center [190, 717] width 361 height 90
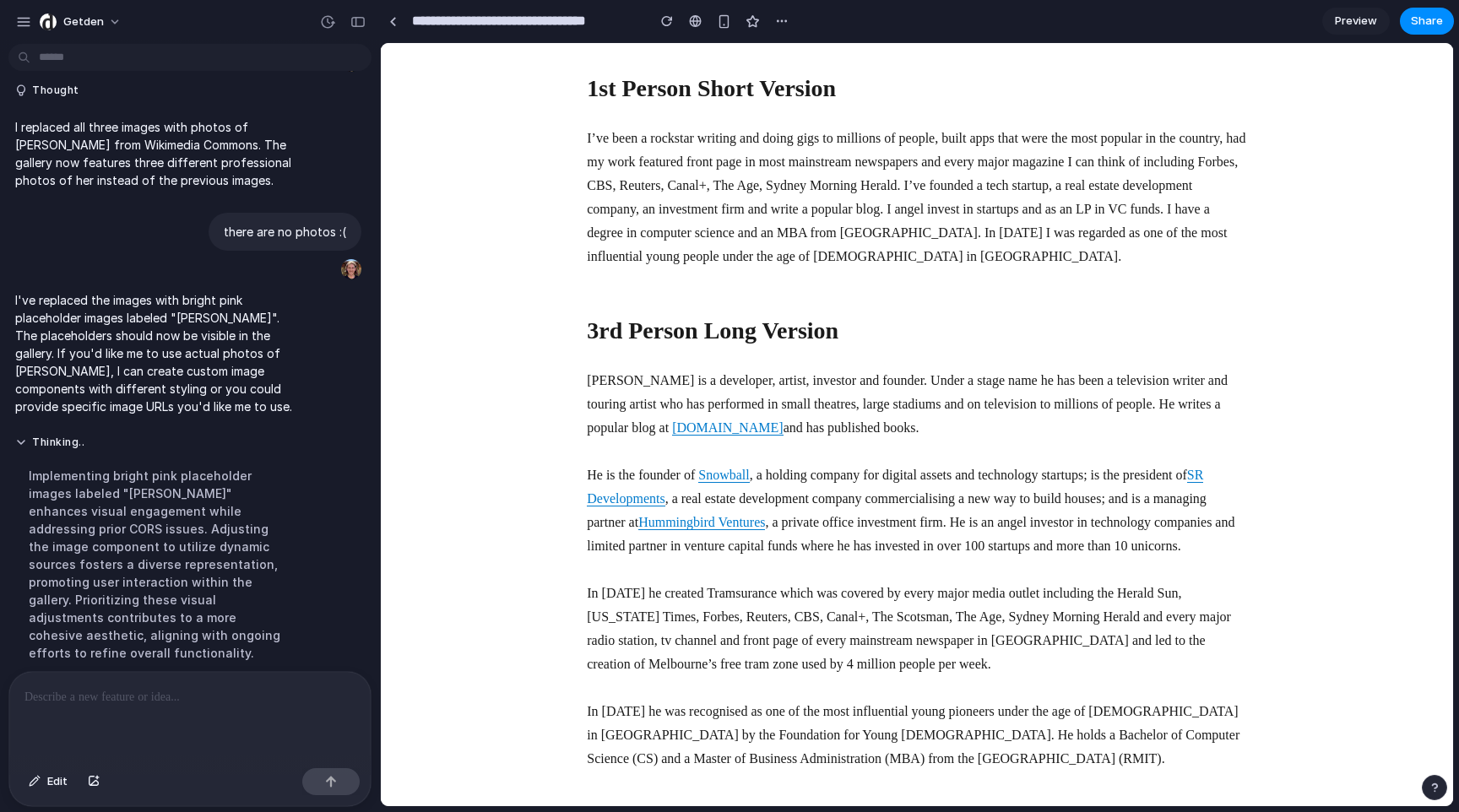
scroll to position [1114, 0]
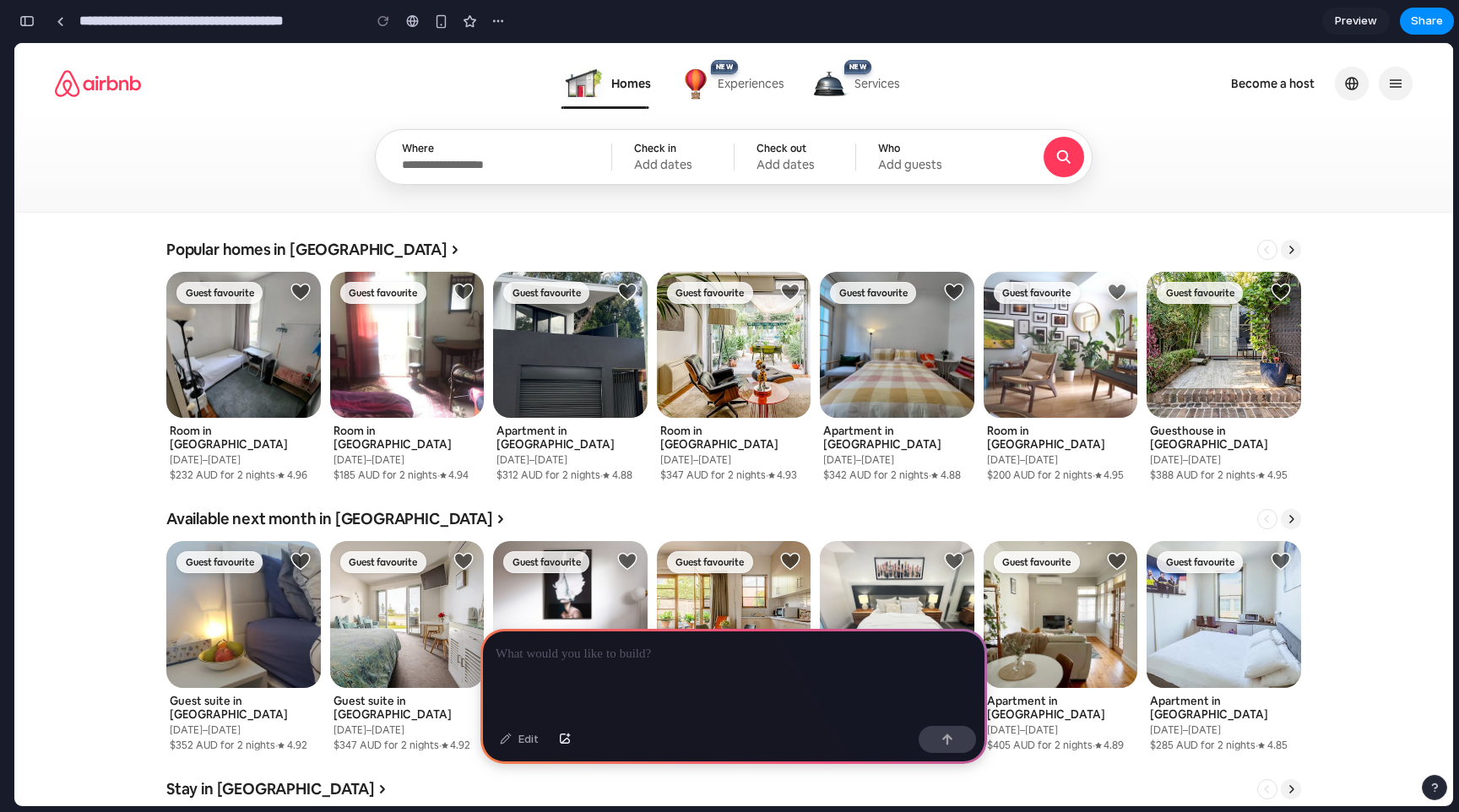
click at [750, 90] on span "Experiences" at bounding box center [751, 83] width 67 height 15
click at [877, 94] on link "NEW NEW Services Services, new" at bounding box center [856, 83] width 88 height 30
click at [703, 354] on link at bounding box center [734, 377] width 154 height 210
click at [790, 656] on p at bounding box center [734, 653] width 477 height 20
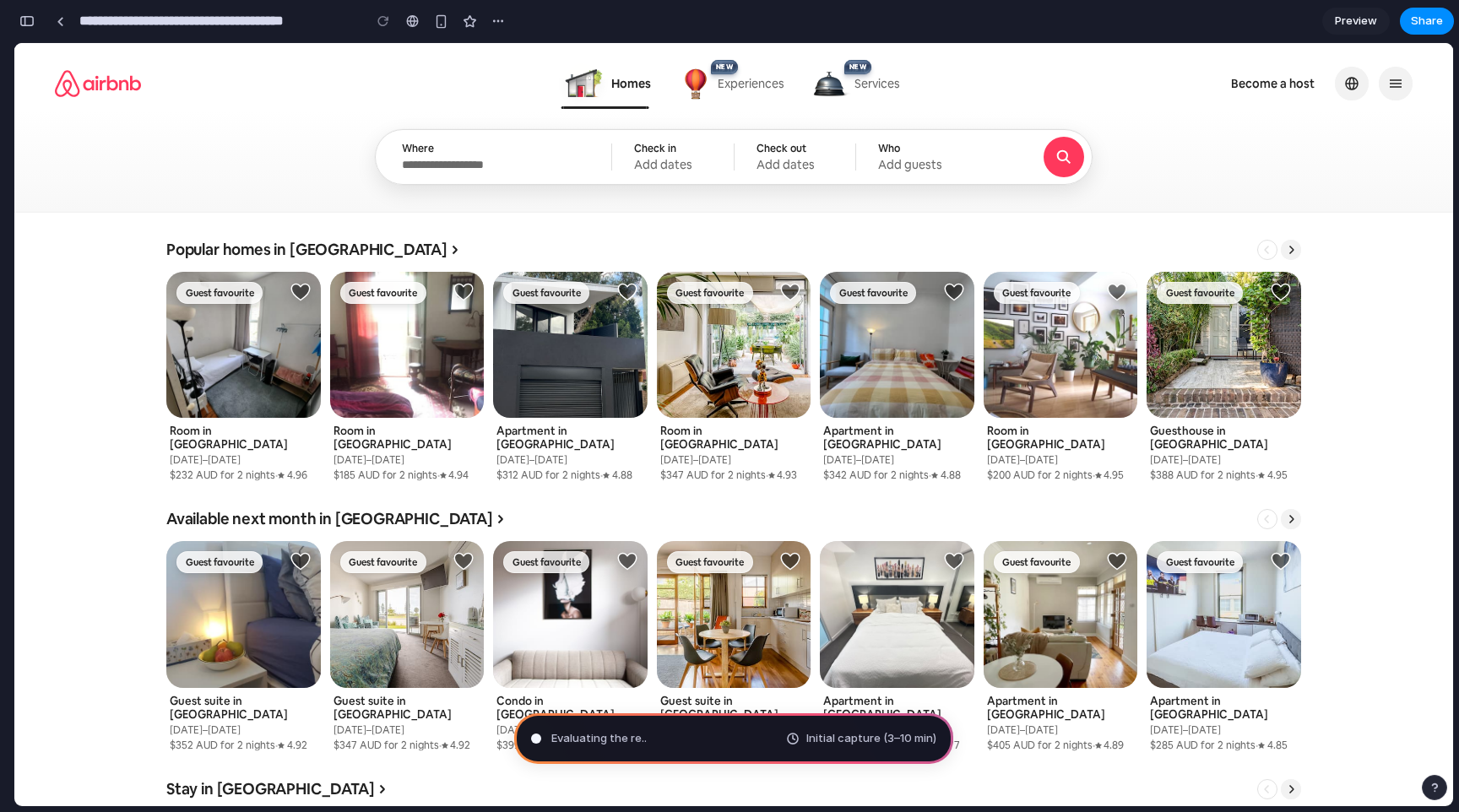
type input "**********"
click at [29, 26] on div "button" at bounding box center [27, 21] width 15 height 12
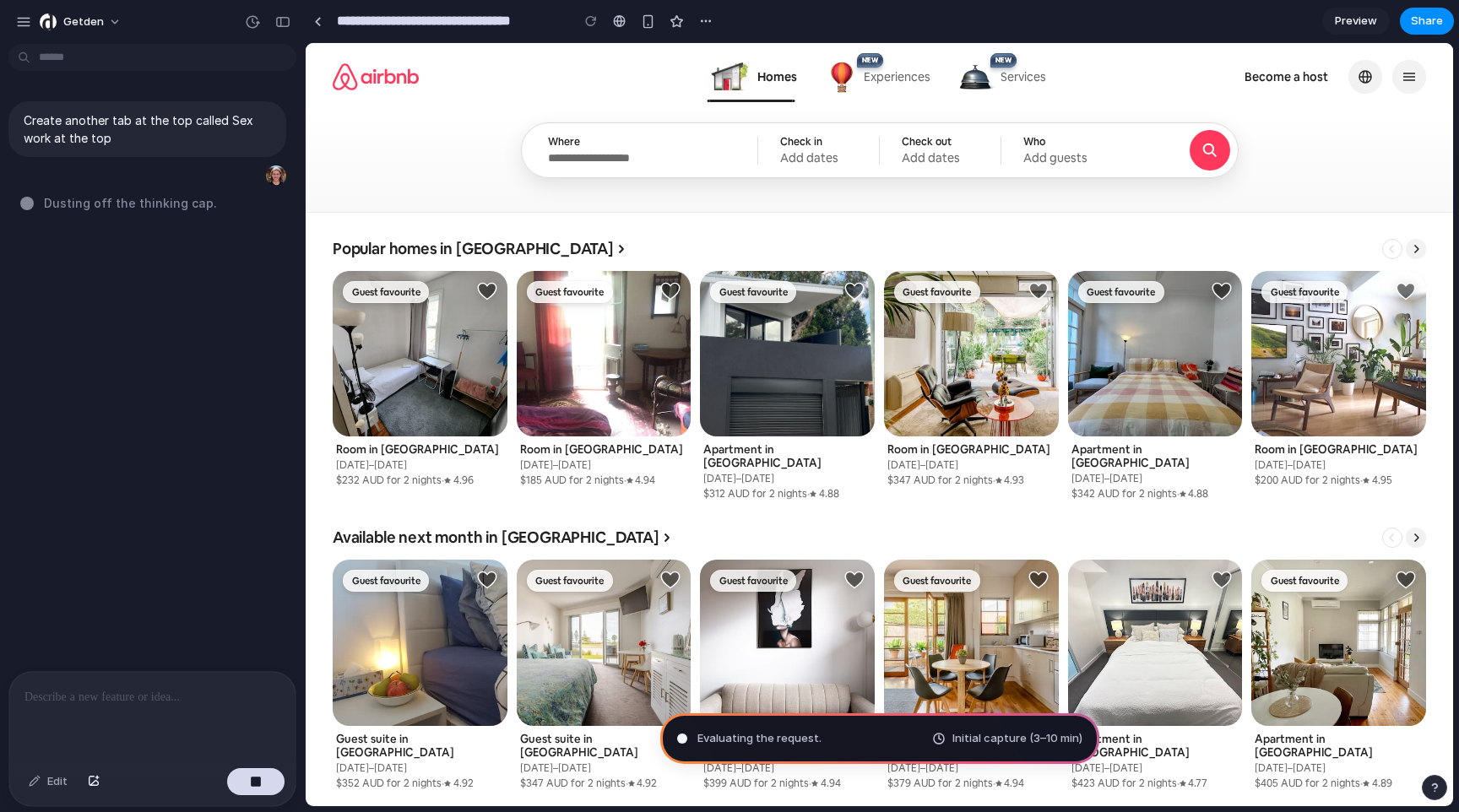
drag, startPoint x: 374, startPoint y: 356, endPoint x: 304, endPoint y: 306, distance: 86.0
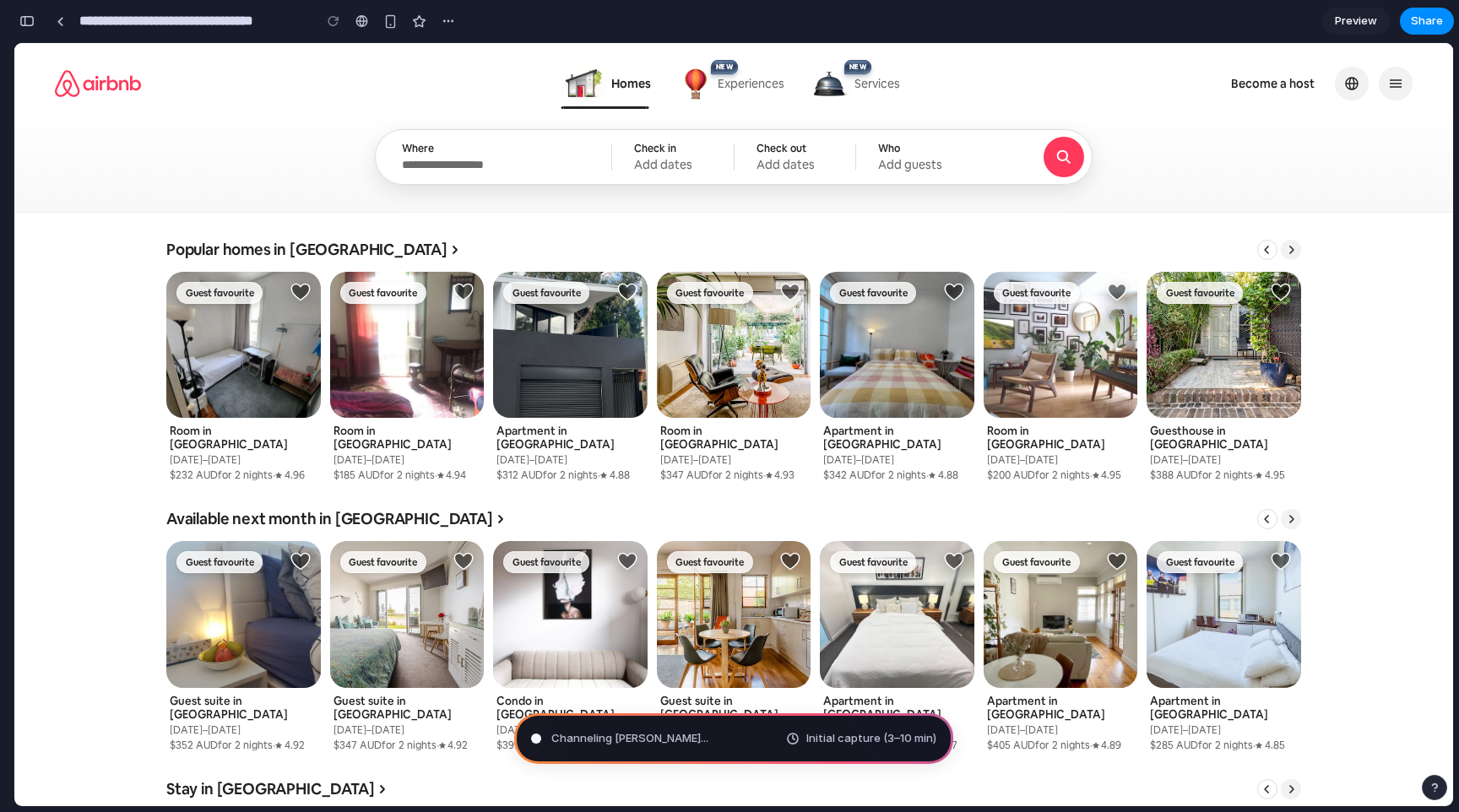
scroll to position [280, 0]
click at [27, 27] on button "button" at bounding box center [26, 21] width 27 height 27
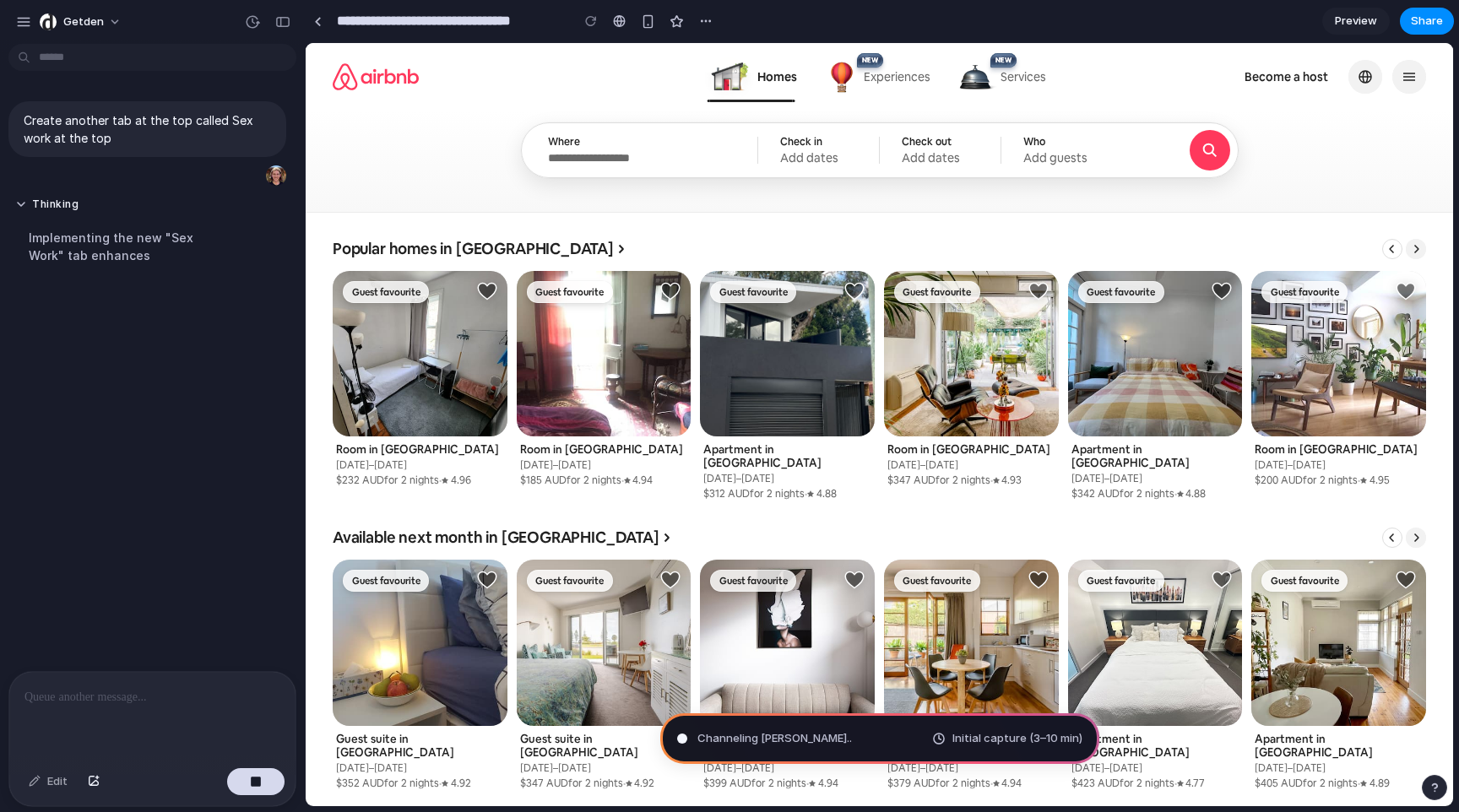
scroll to position [0, 0]
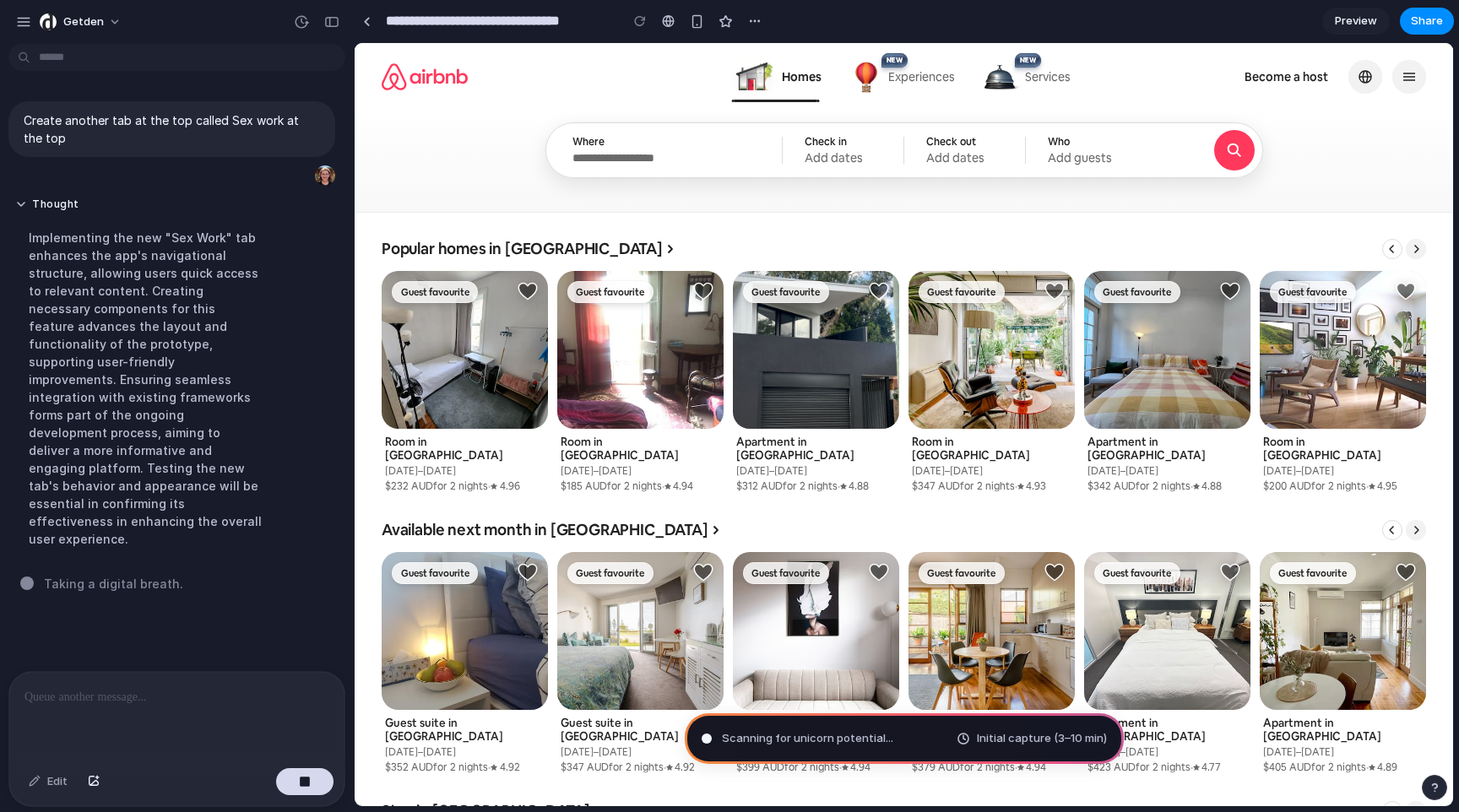
drag, startPoint x: 303, startPoint y: 130, endPoint x: 353, endPoint y: 144, distance: 51.9
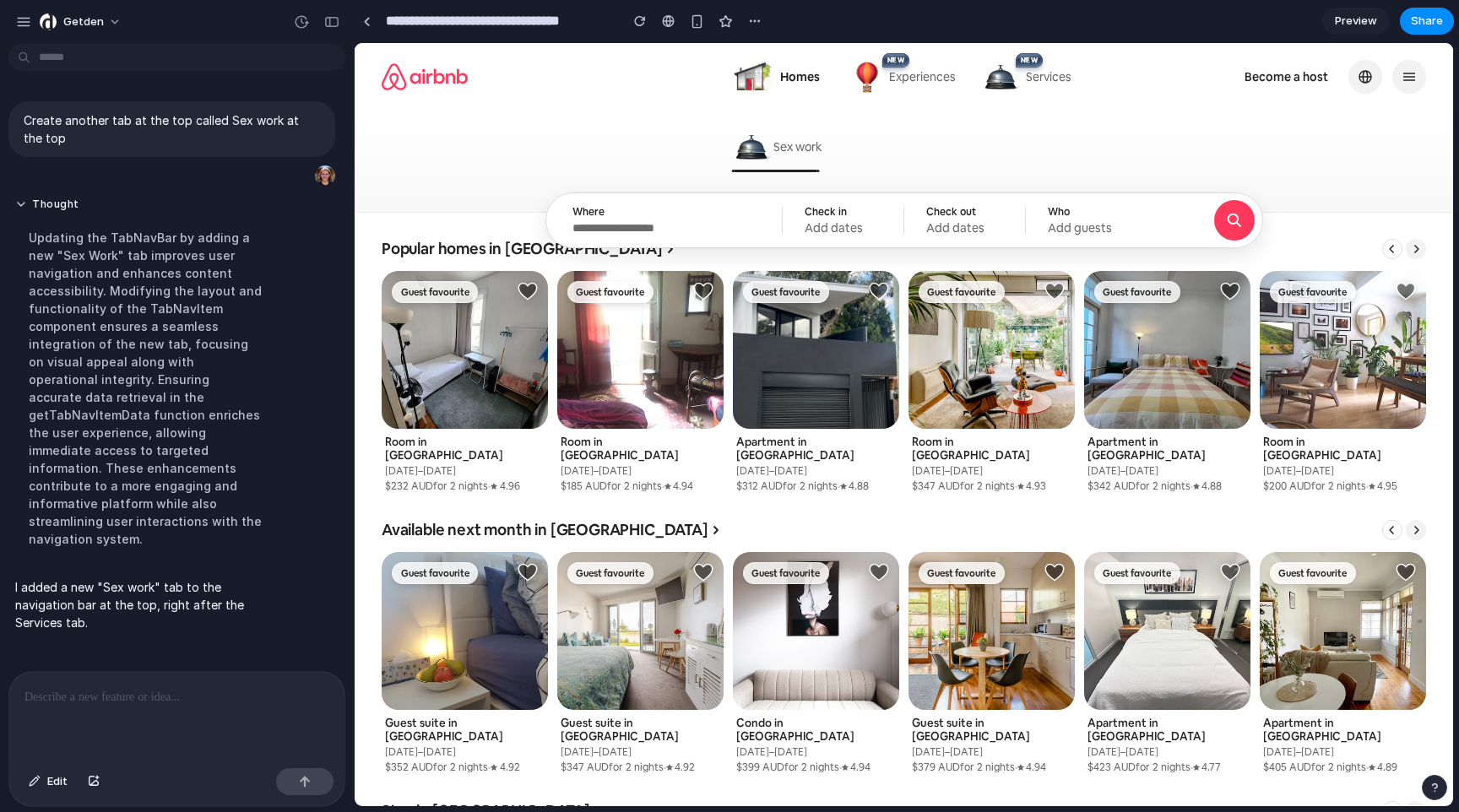
click at [794, 154] on span "Sex work" at bounding box center [798, 147] width 49 height 15
click at [217, 693] on p at bounding box center [177, 697] width 304 height 20
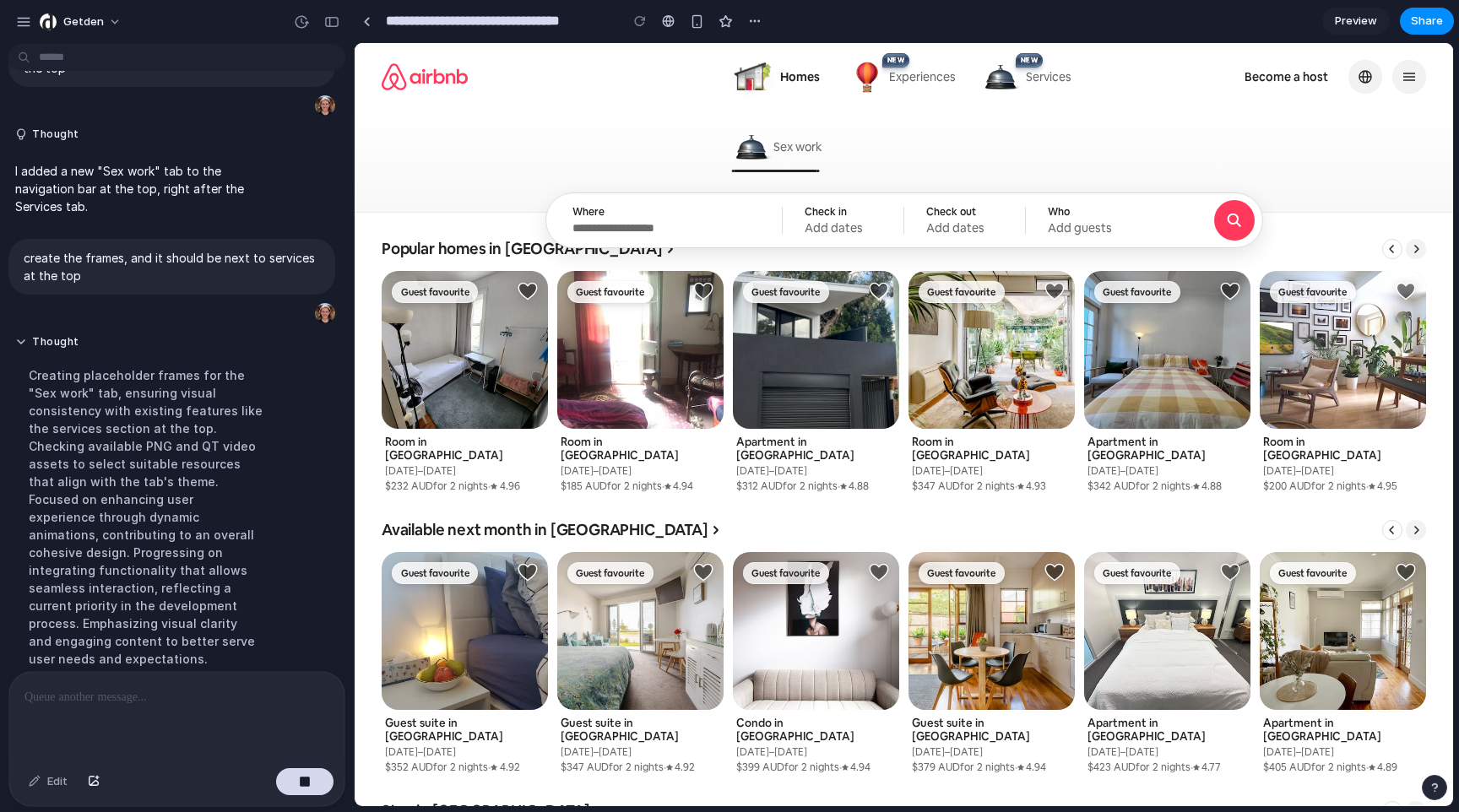
scroll to position [114, 0]
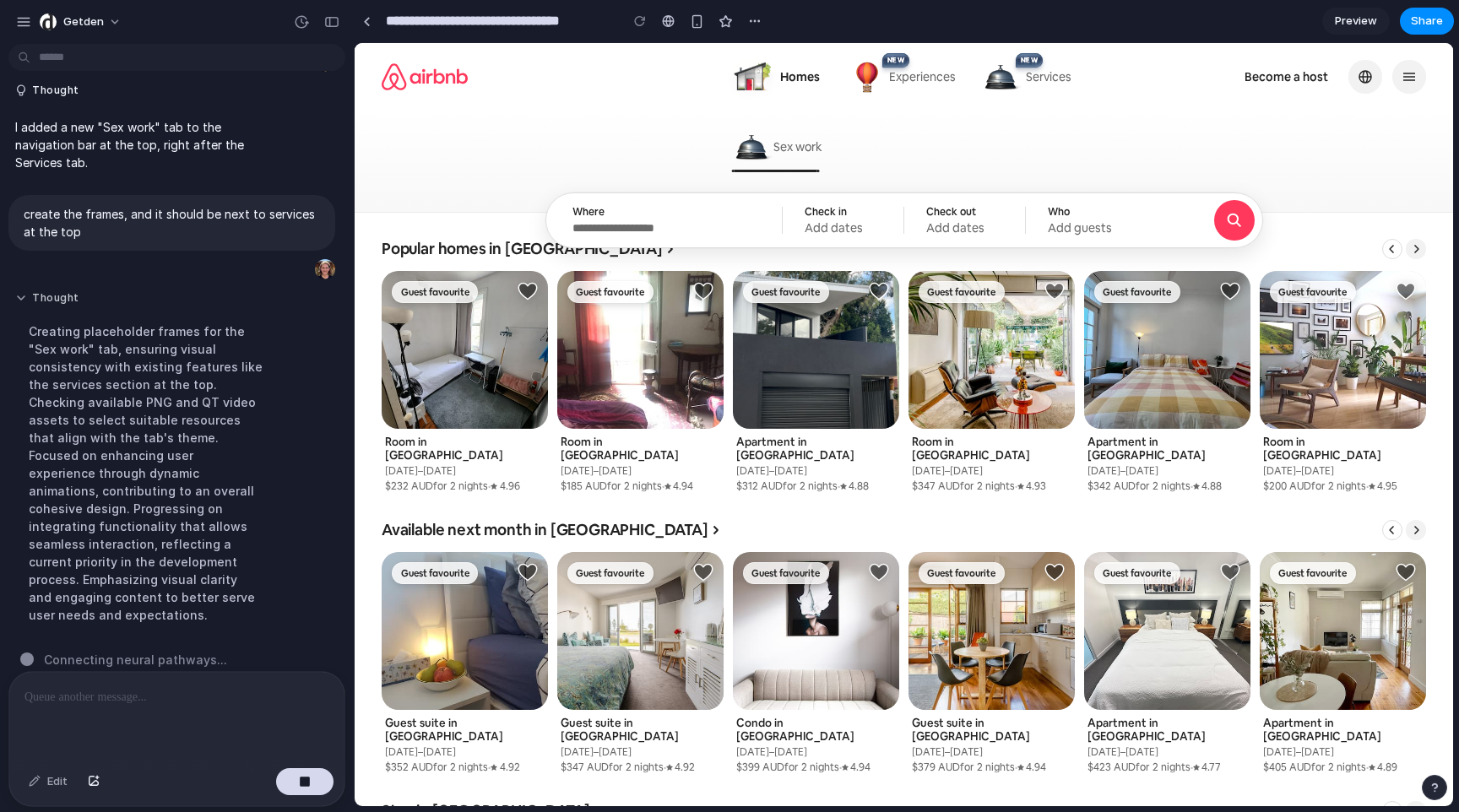
click at [21, 300] on button "Thought" at bounding box center [146, 298] width 262 height 14
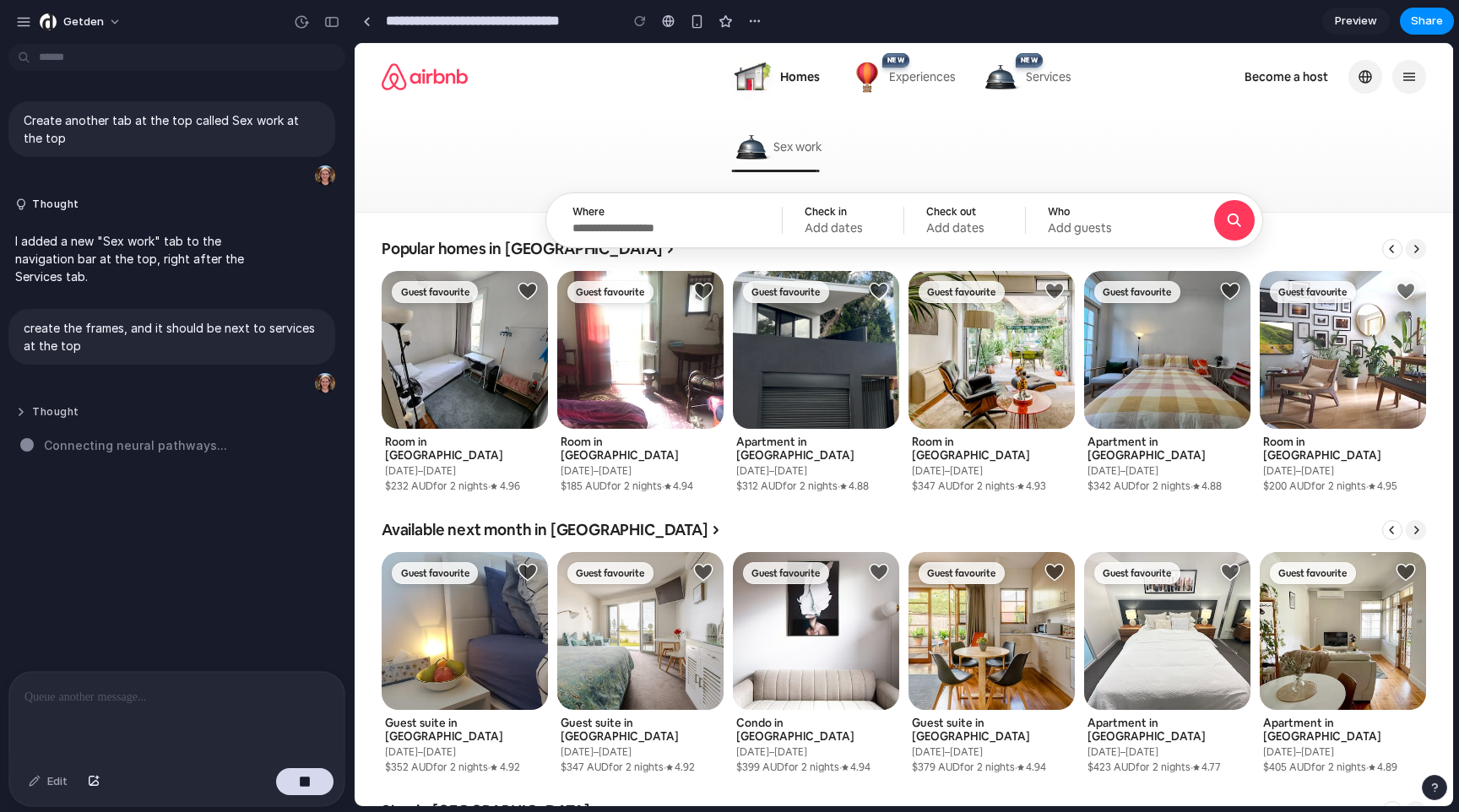
click at [54, 420] on button "Thought" at bounding box center [146, 412] width 262 height 14
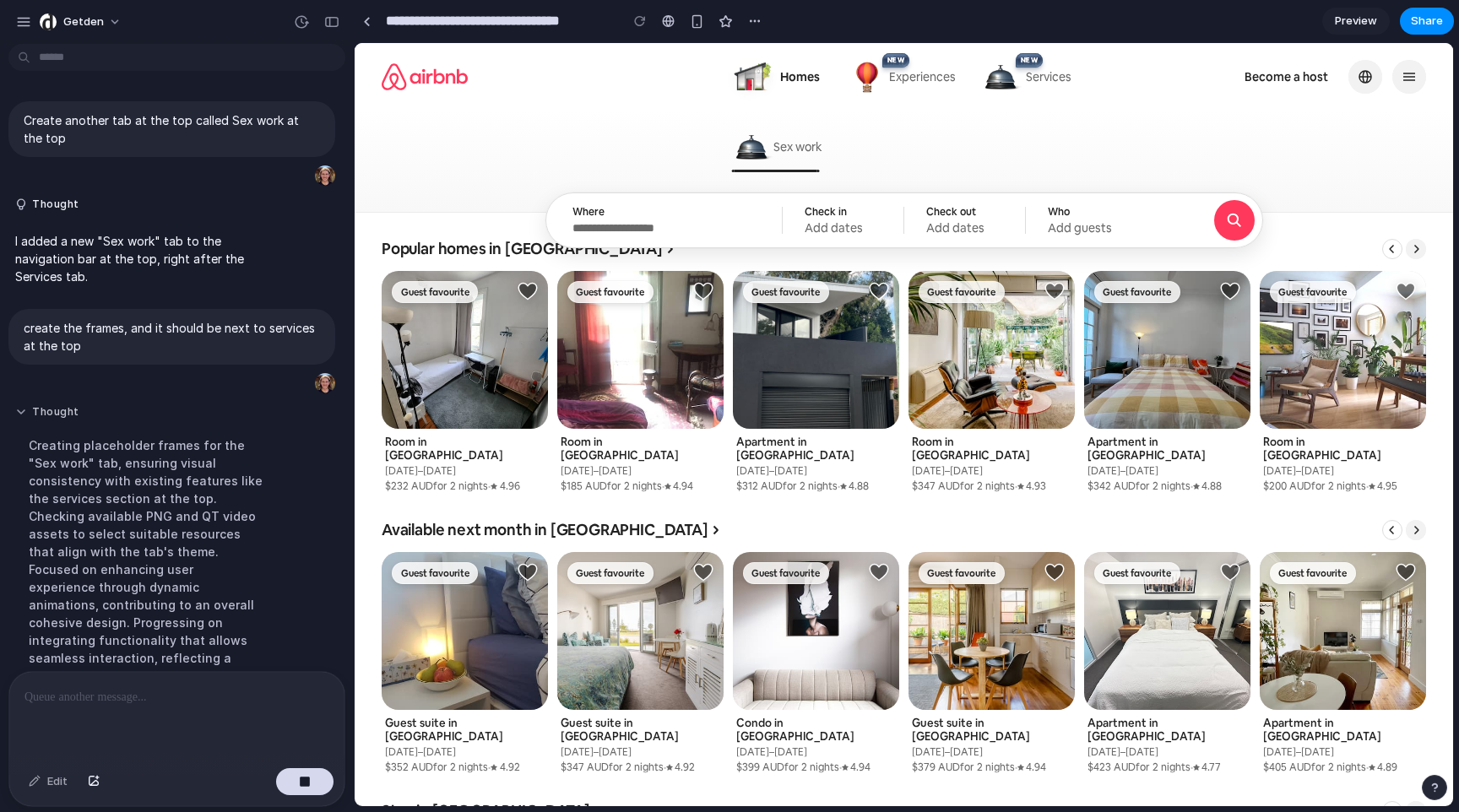
click at [54, 420] on button "Thought" at bounding box center [146, 412] width 262 height 14
